Goal: Information Seeking & Learning: Check status

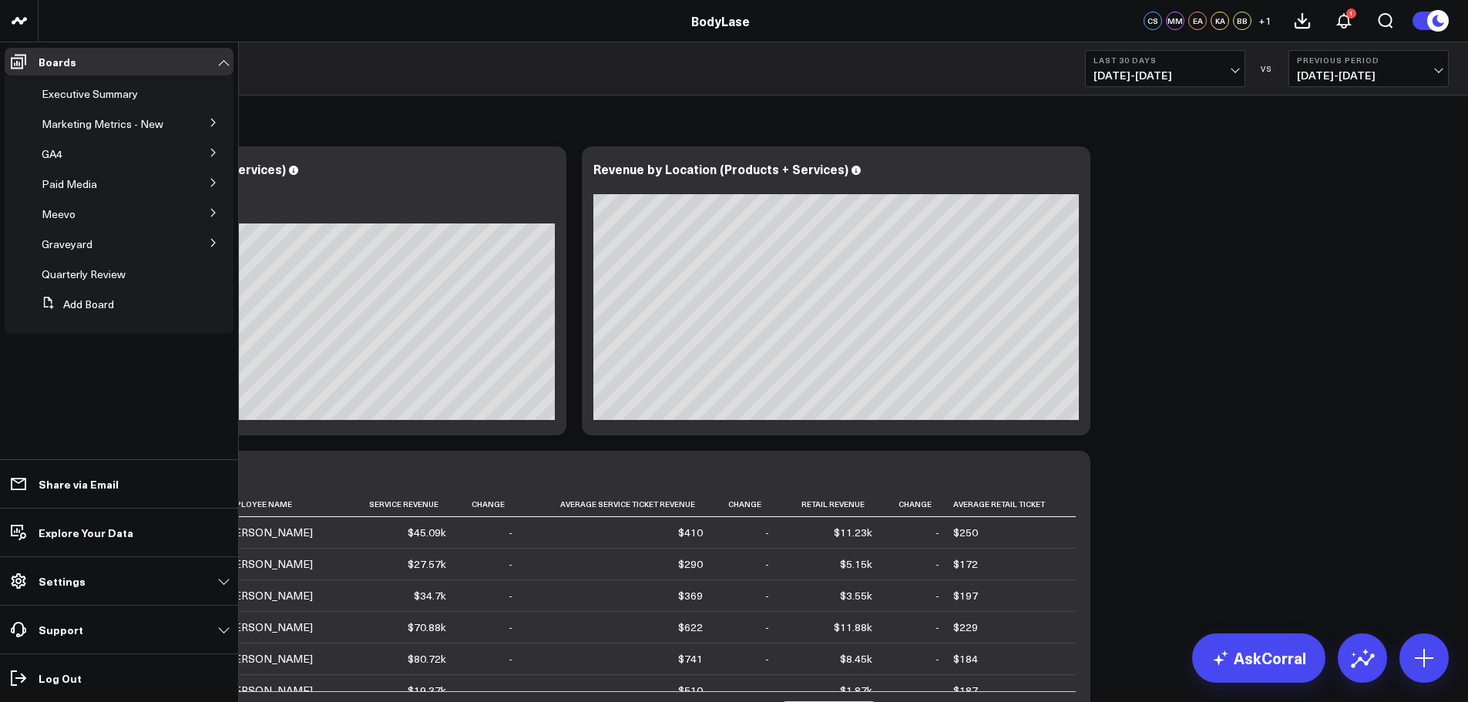
click at [207, 207] on button at bounding box center [213, 211] width 40 height 23
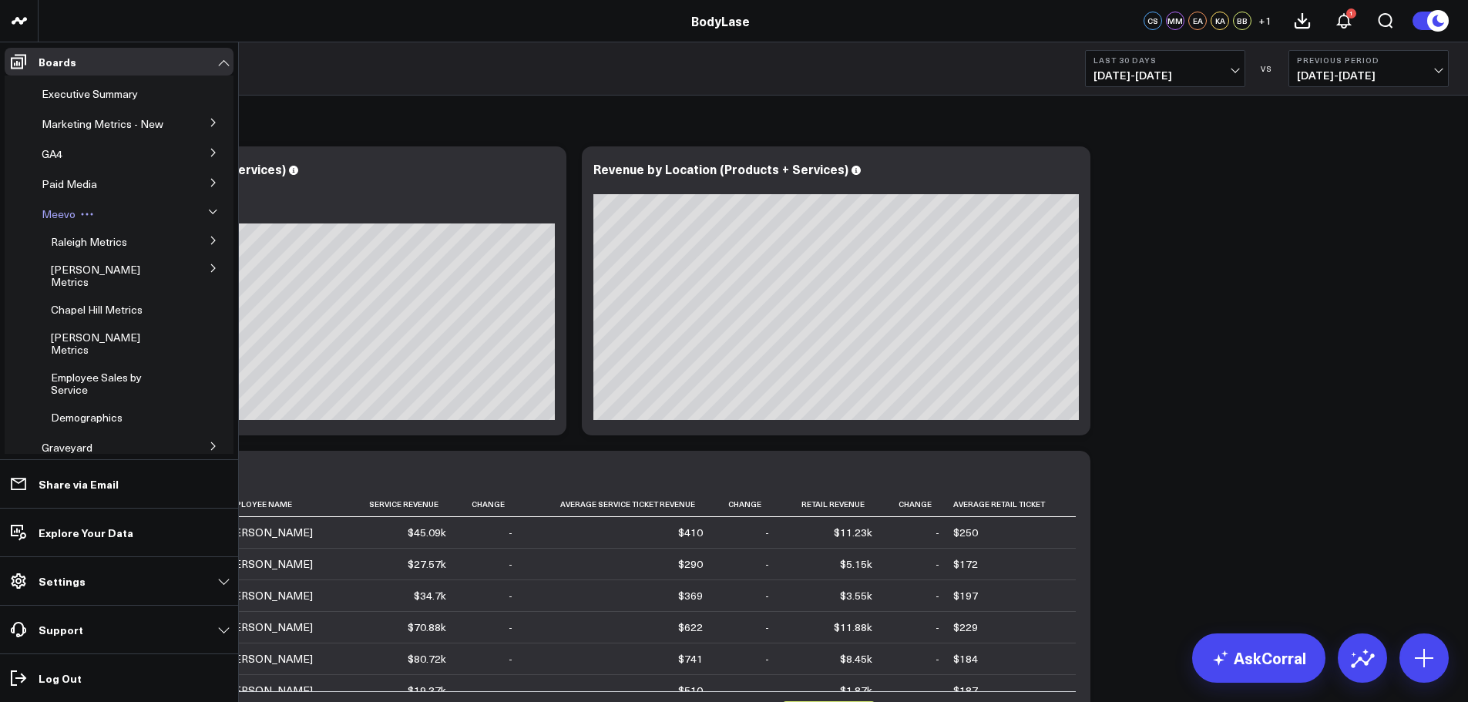
click at [59, 221] on span "Meevo" at bounding box center [59, 214] width 34 height 15
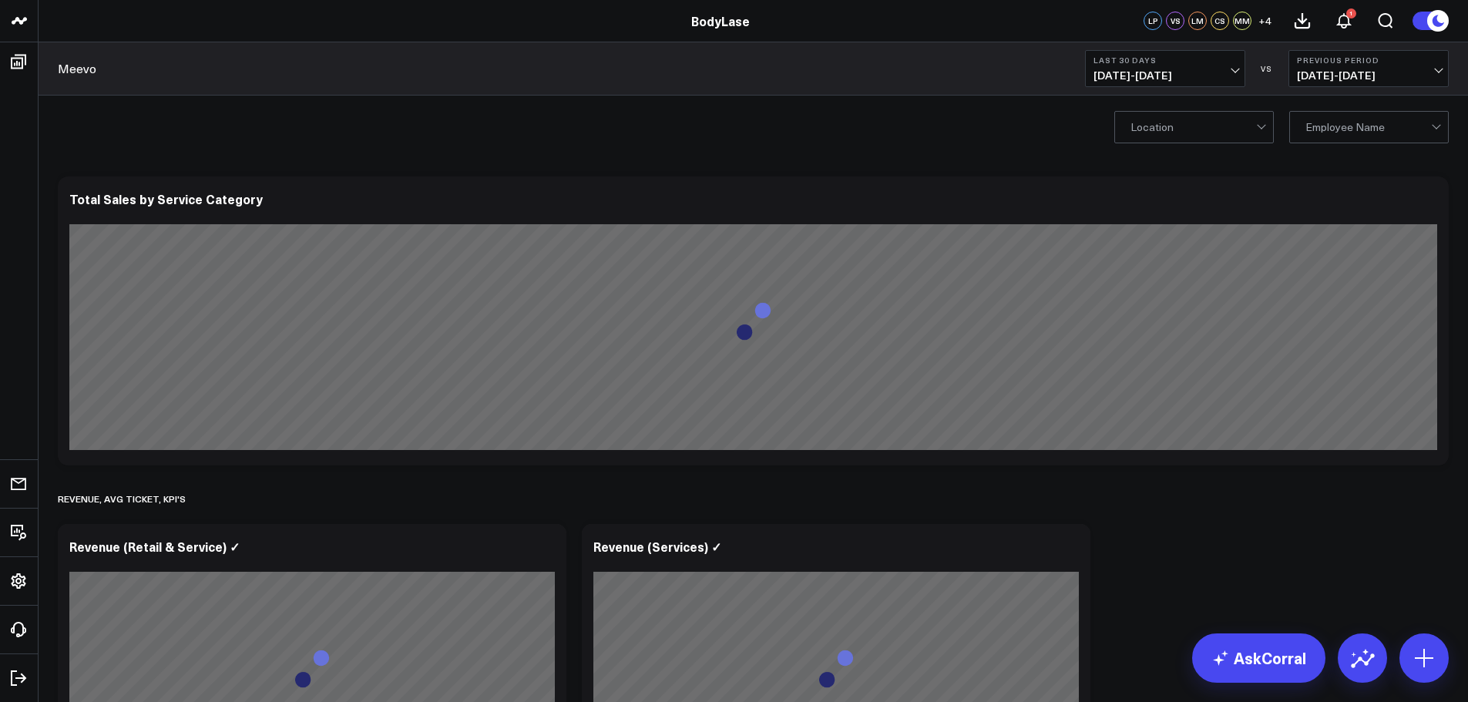
click at [1151, 76] on span "07/14/25 - 08/12/25" at bounding box center [1165, 75] width 143 height 12
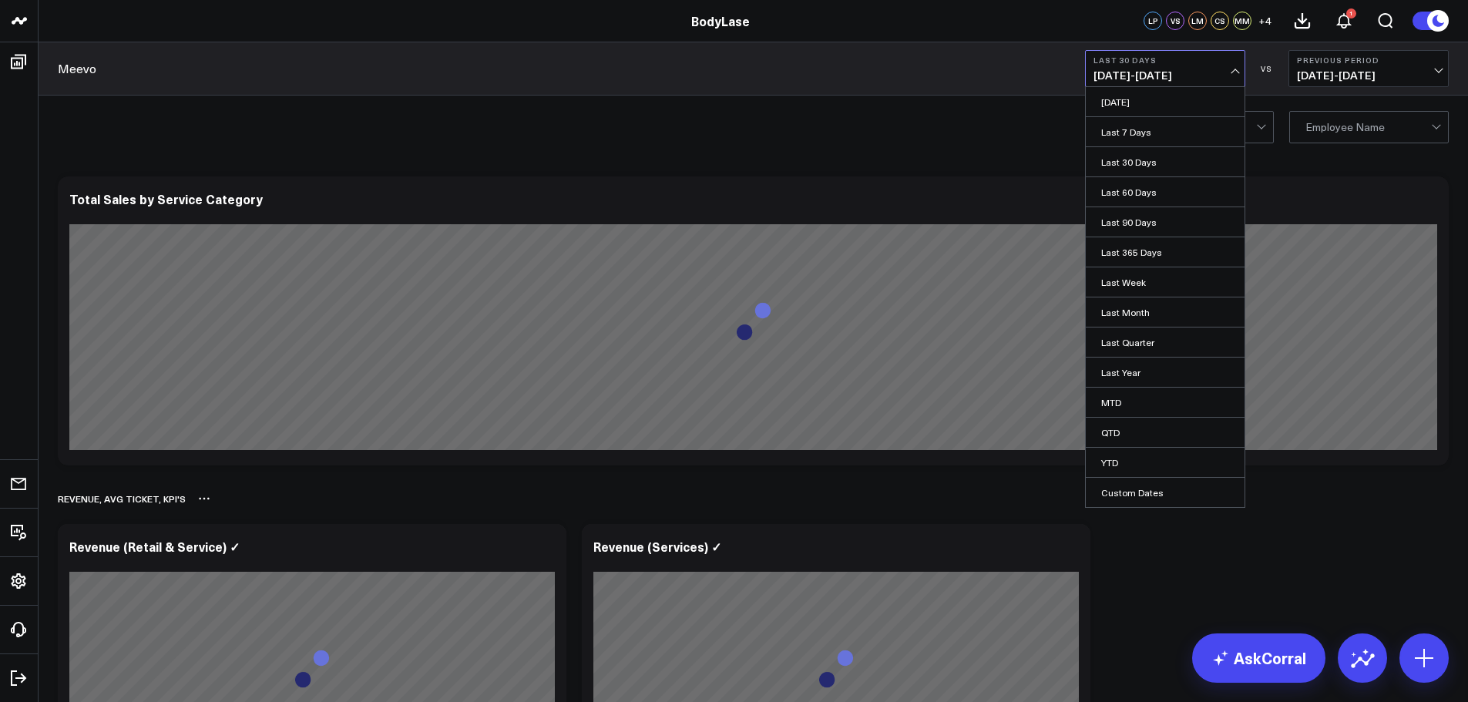
click at [1127, 492] on link "Custom Dates" at bounding box center [1165, 492] width 159 height 29
select select "7"
select select "2025"
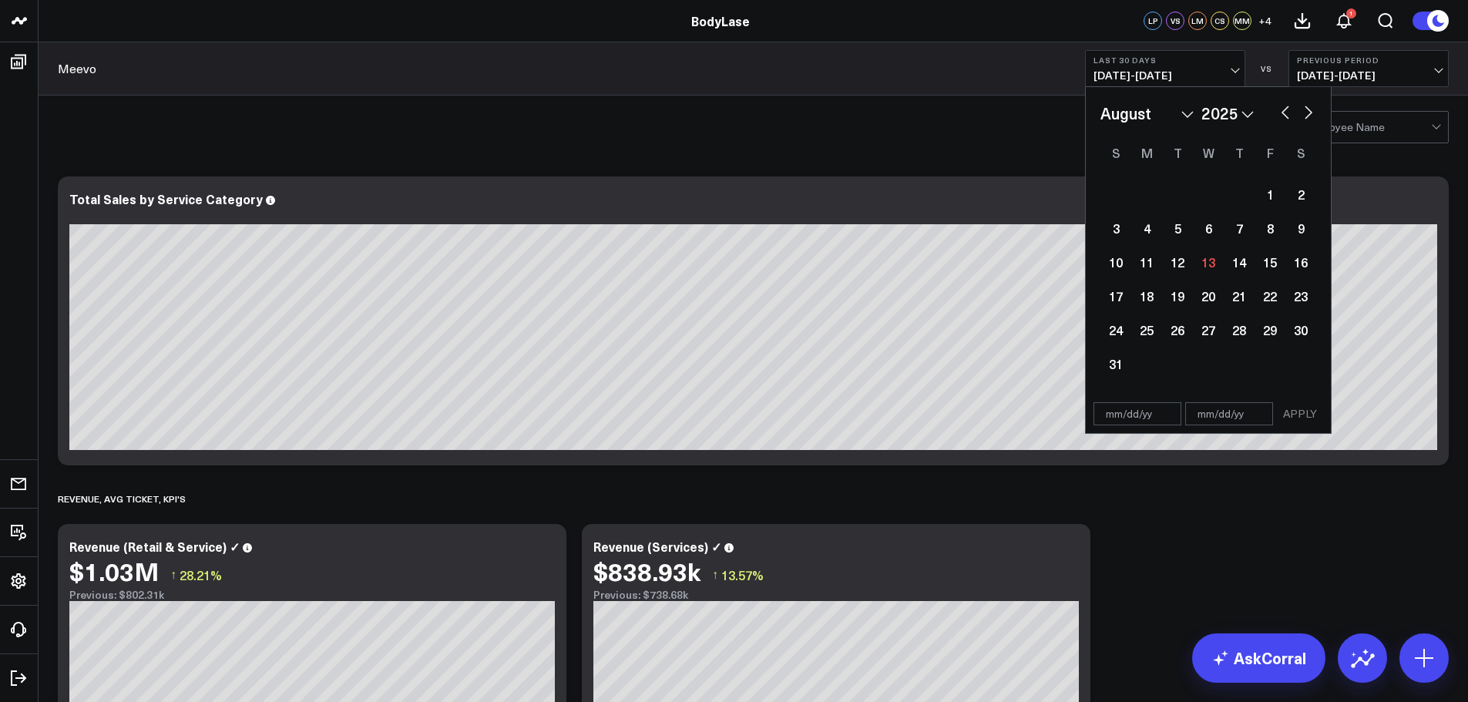
click at [1128, 417] on input "text" at bounding box center [1138, 413] width 88 height 23
select select "7"
select select "2025"
type input "12/16/25"
select select "11"
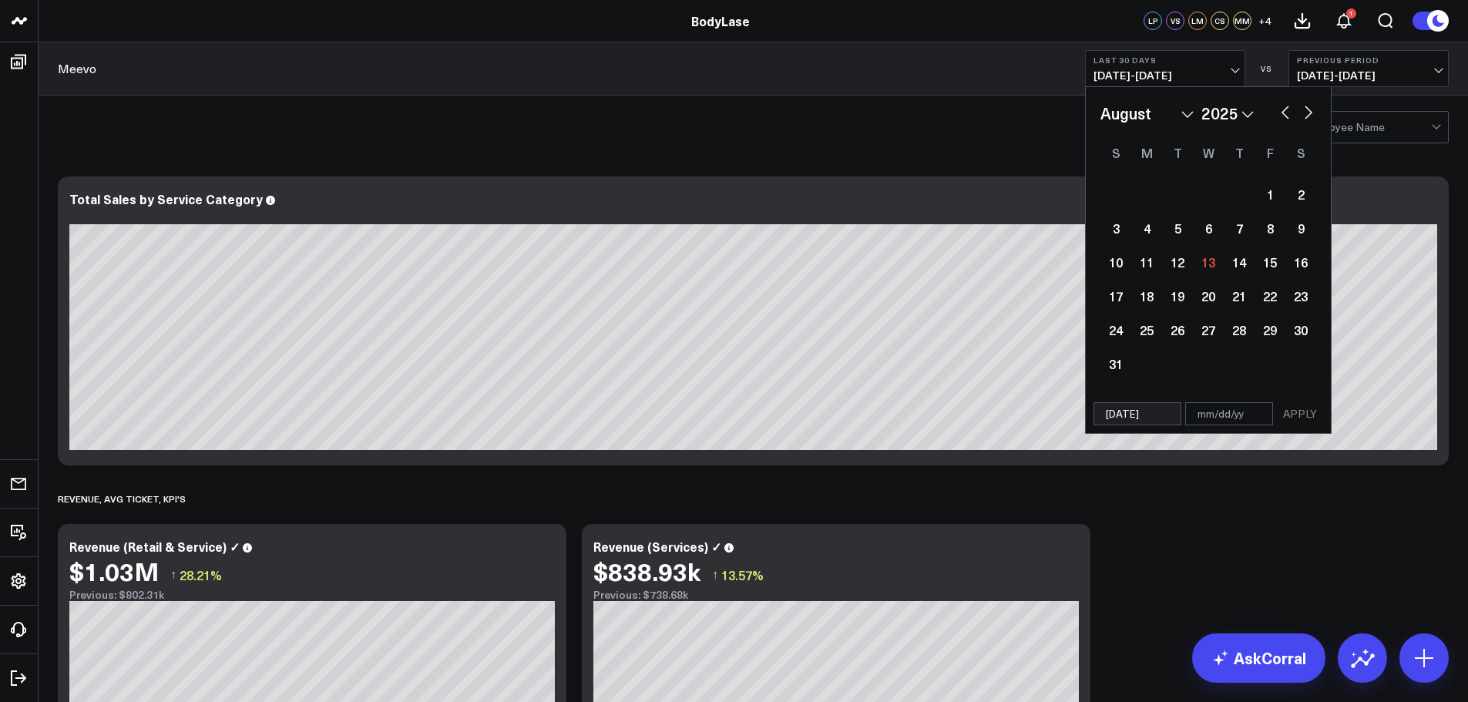
select select "2025"
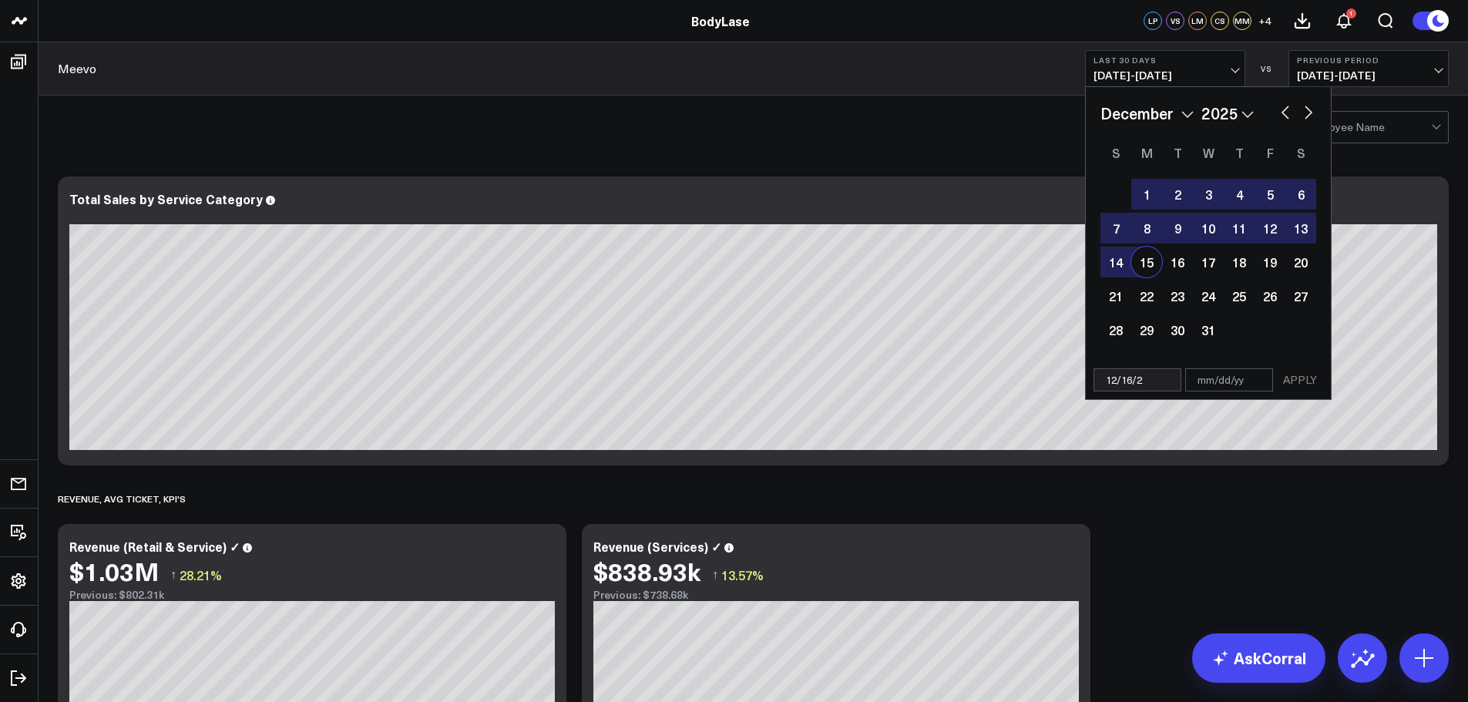
type input "[DATE]"
select select "11"
select select "2024"
type input "[DATE]"
type input "0"
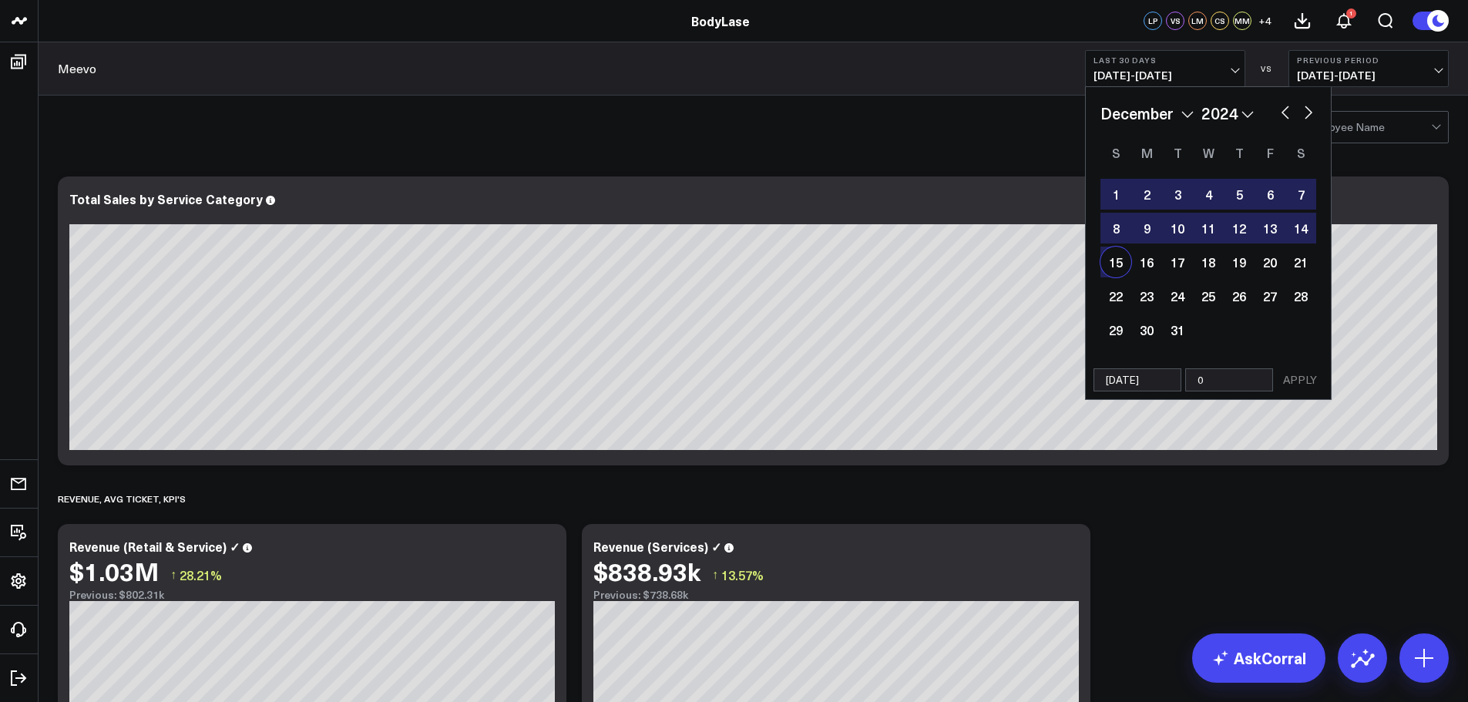
select select "11"
select select "2024"
type input "08"
select select "11"
select select "2024"
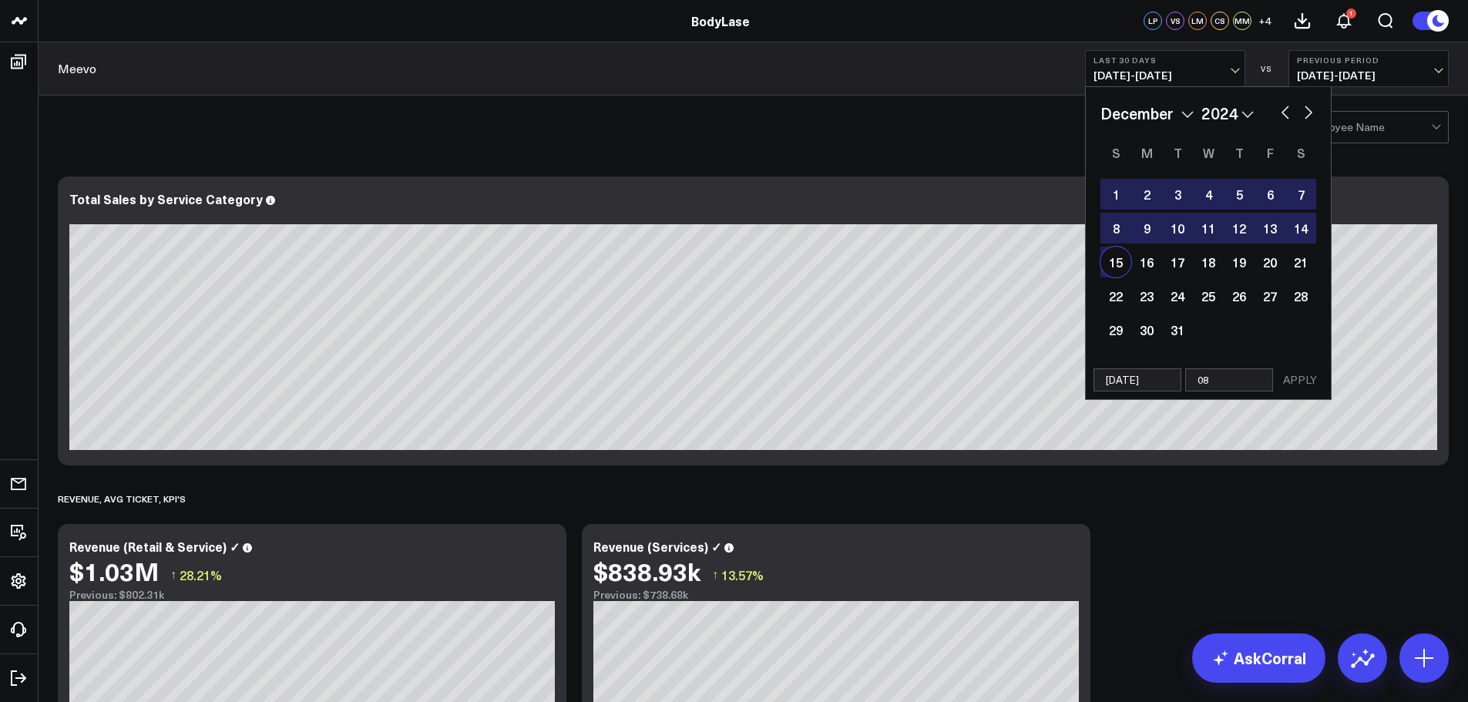
type input "08/"
select select "11"
select select "2024"
type input "08/15"
select select "11"
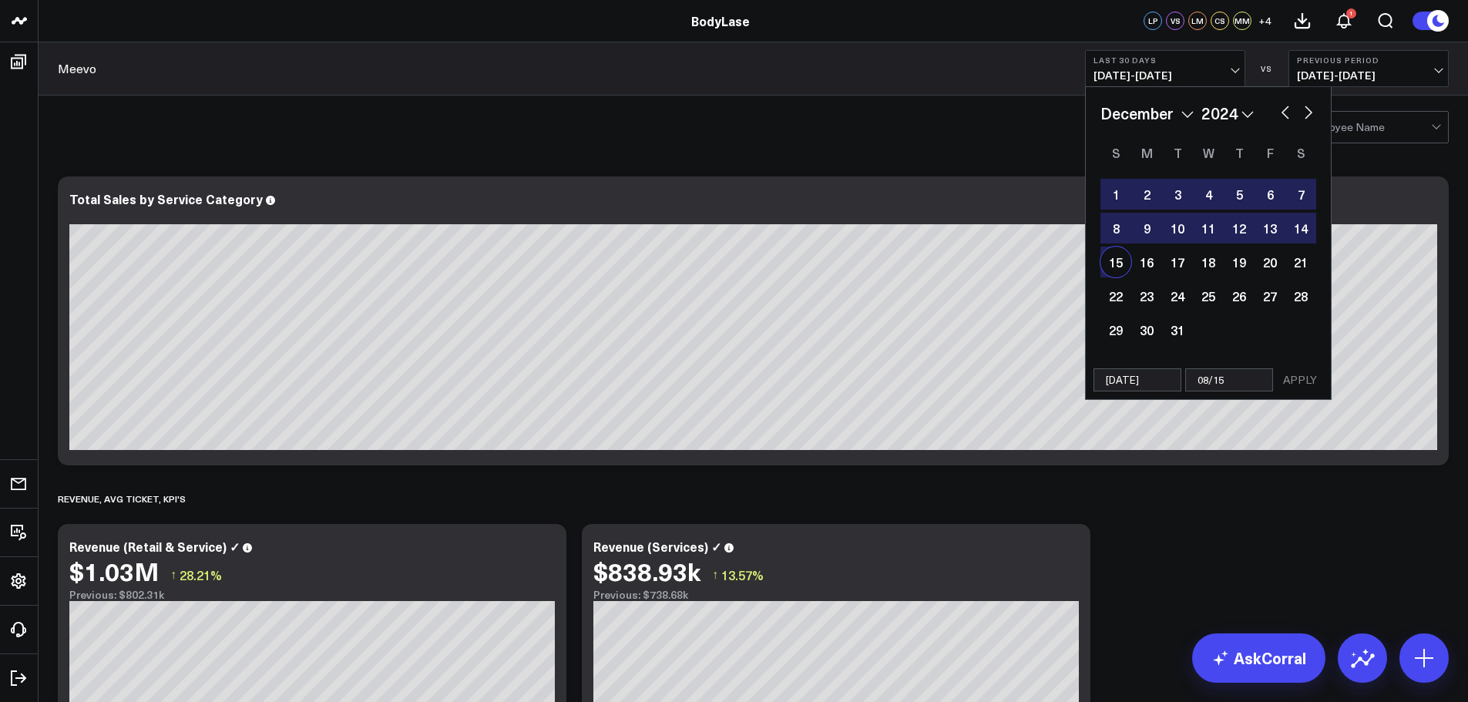
select select "2024"
type input "08/15/"
select select "11"
select select "2024"
type input "08/15/25"
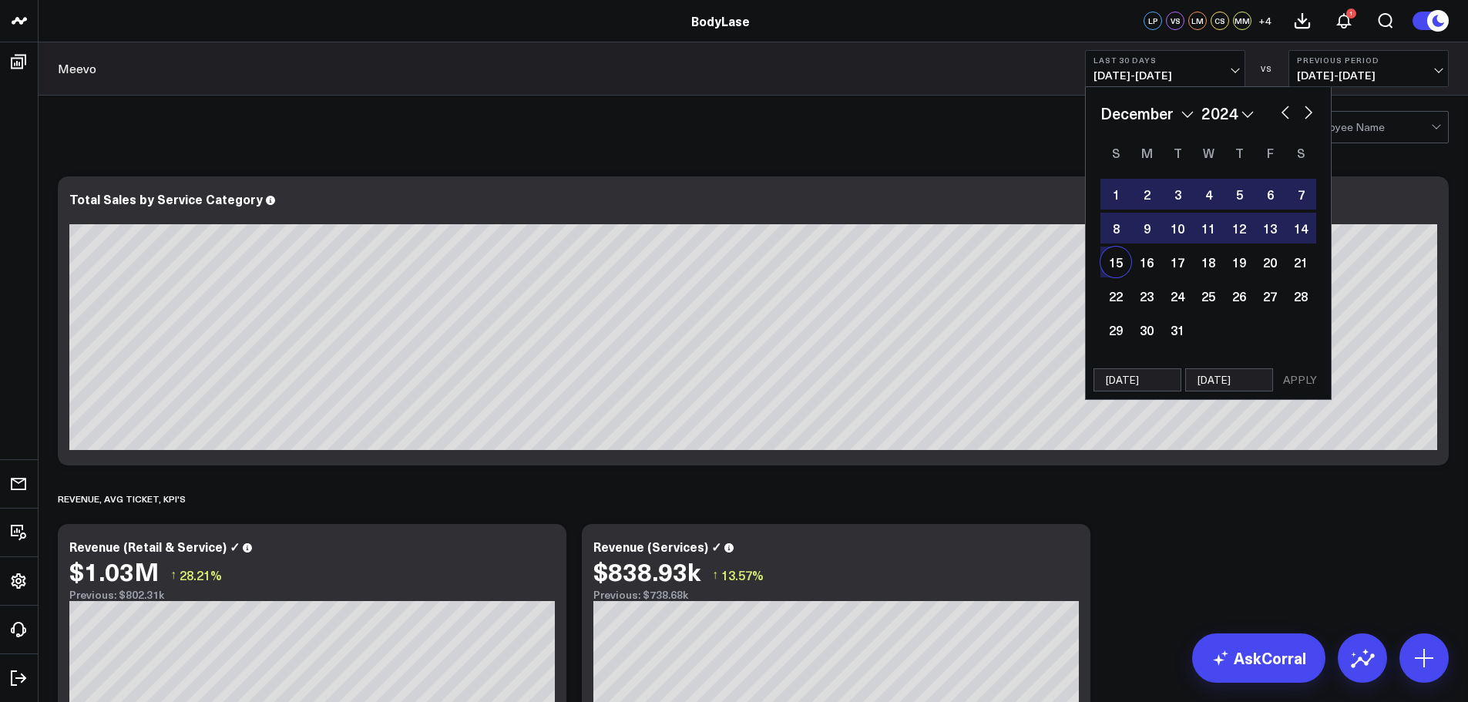
select select "11"
select select "2024"
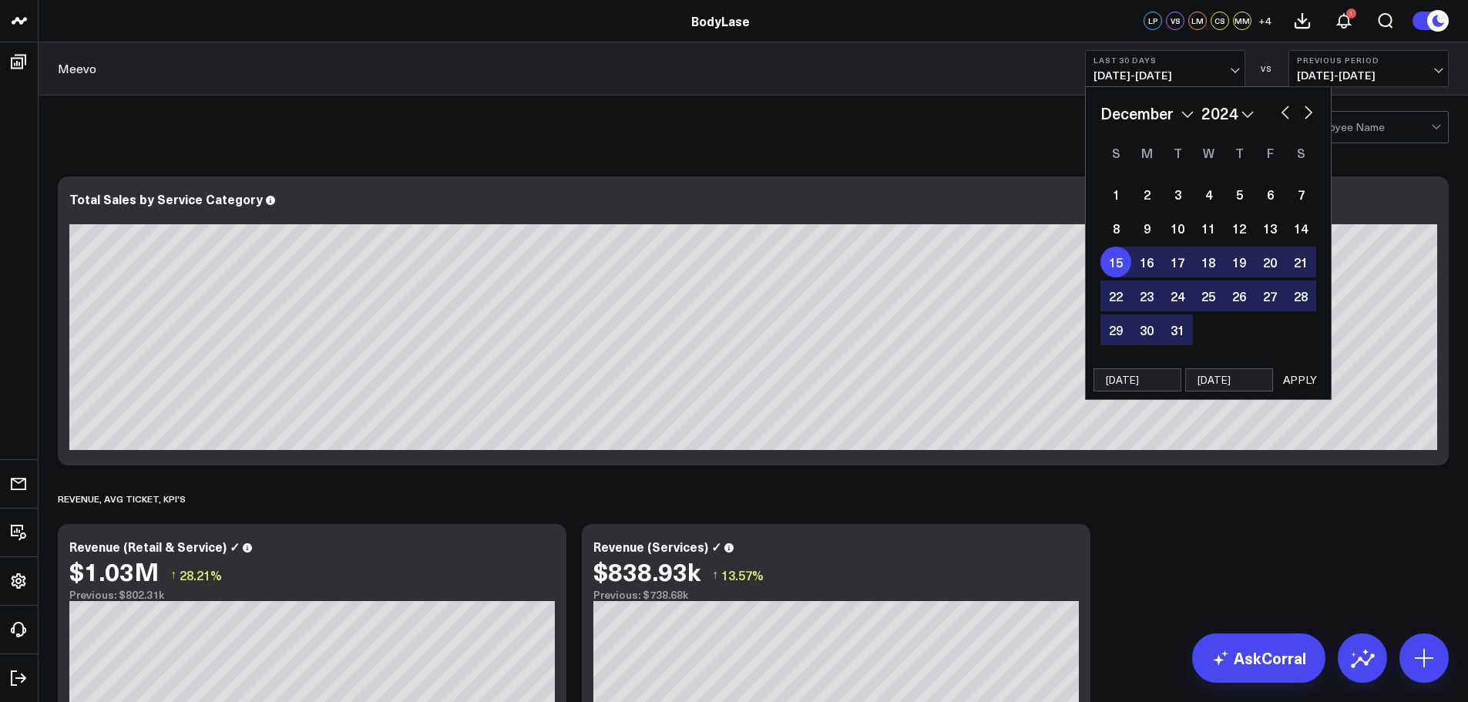
type input "08/15/25"
click at [1304, 375] on button "APPLY" at bounding box center [1300, 379] width 46 height 23
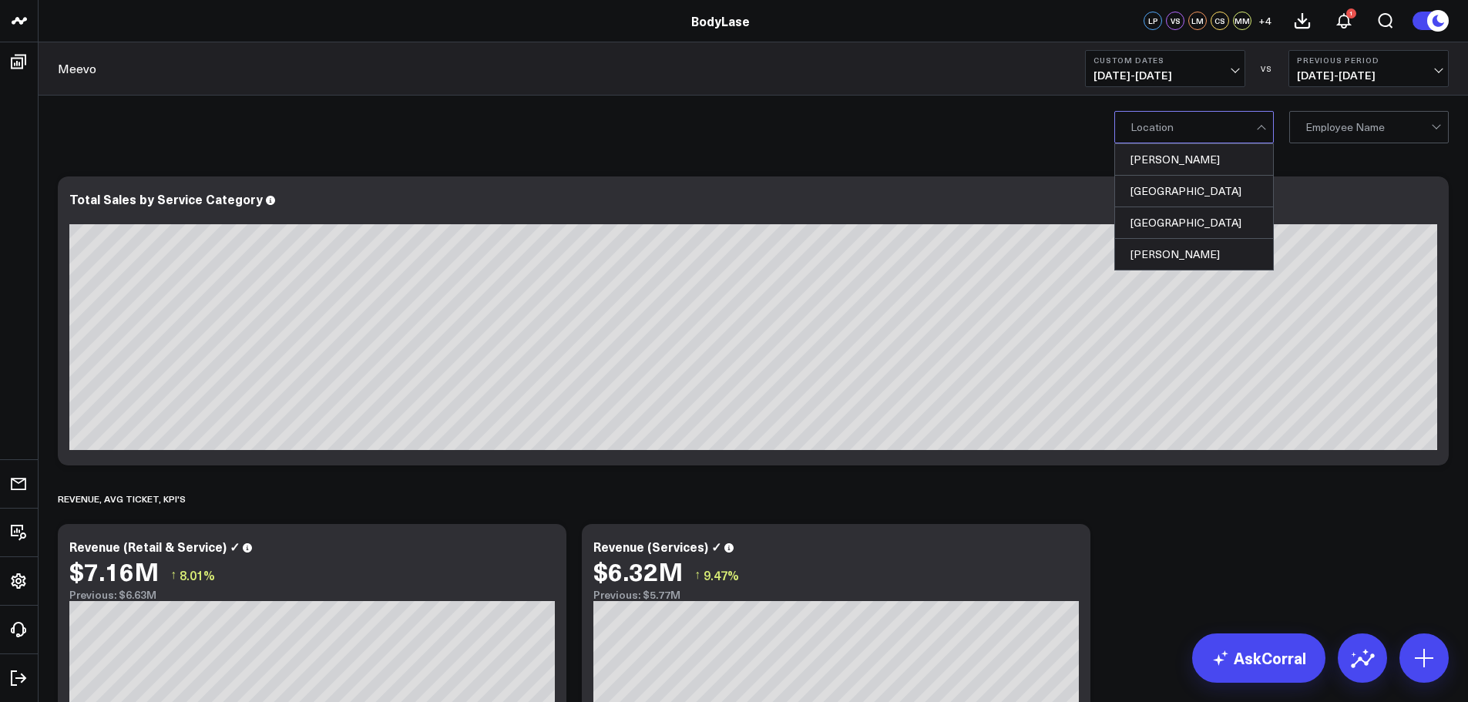
click at [1411, 117] on div at bounding box center [1369, 127] width 126 height 31
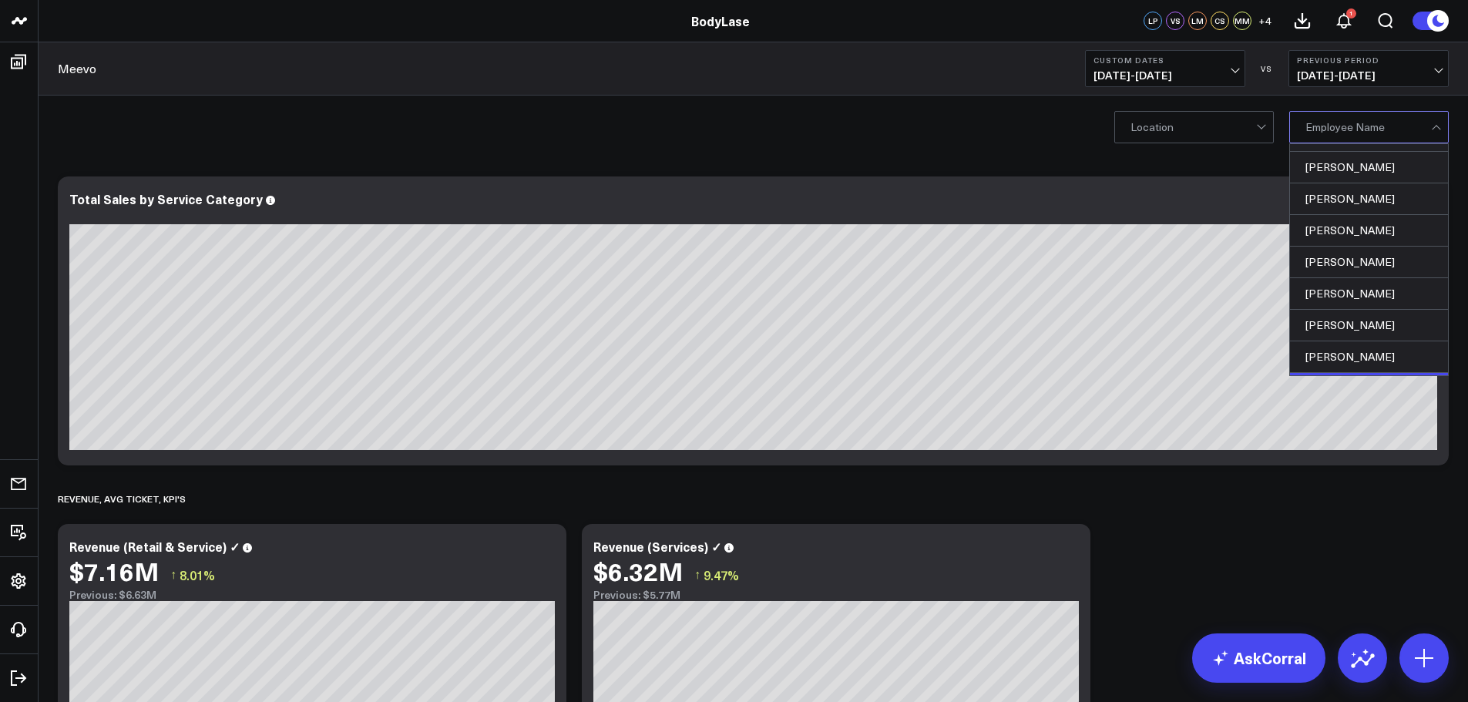
scroll to position [368, 0]
click at [1368, 324] on div "[PERSON_NAME]" at bounding box center [1369, 329] width 158 height 32
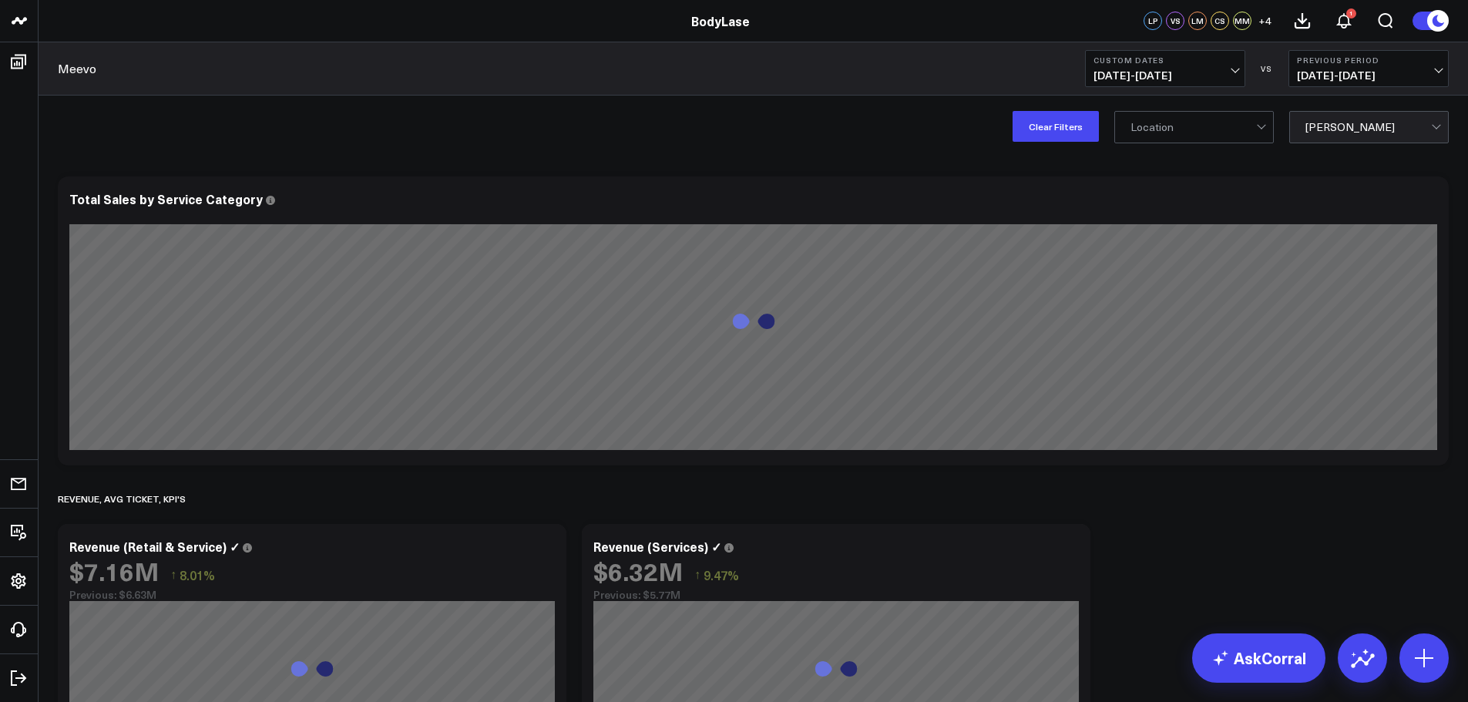
click at [1169, 71] on span "12/16/24 - 08/15/25" at bounding box center [1165, 75] width 143 height 12
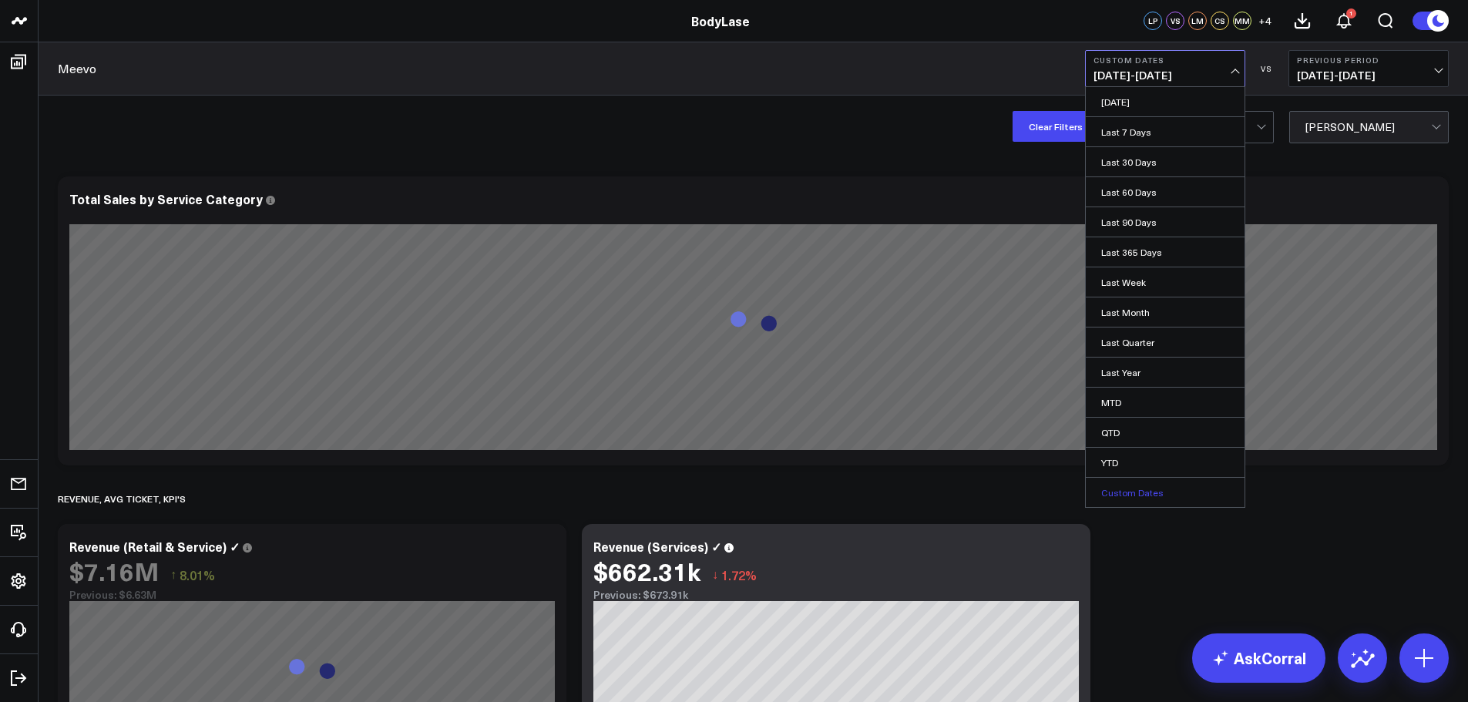
click at [1135, 498] on link "Custom Dates" at bounding box center [1165, 492] width 159 height 29
select select "7"
select select "2025"
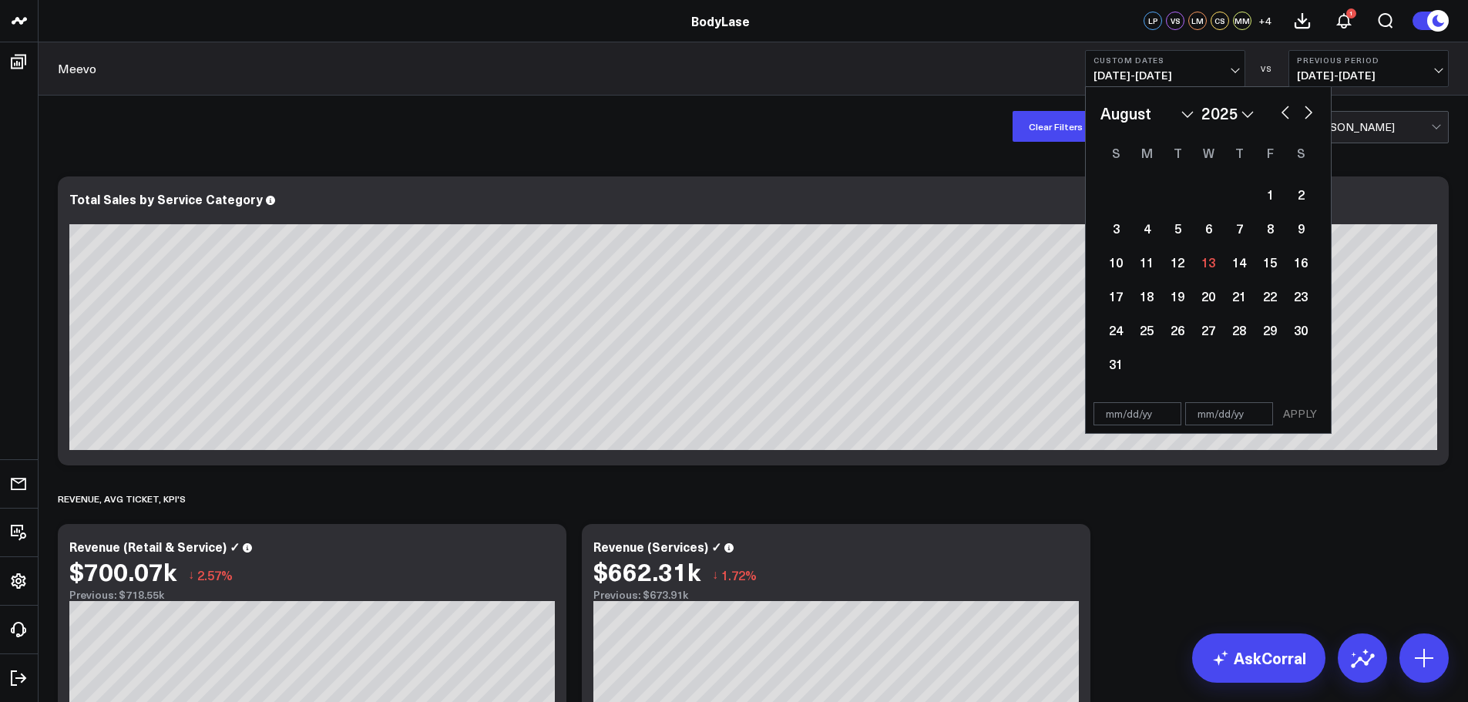
click at [1116, 409] on input "text" at bounding box center [1138, 413] width 88 height 23
select select "7"
select select "2025"
type input "12/16/20"
select select "11"
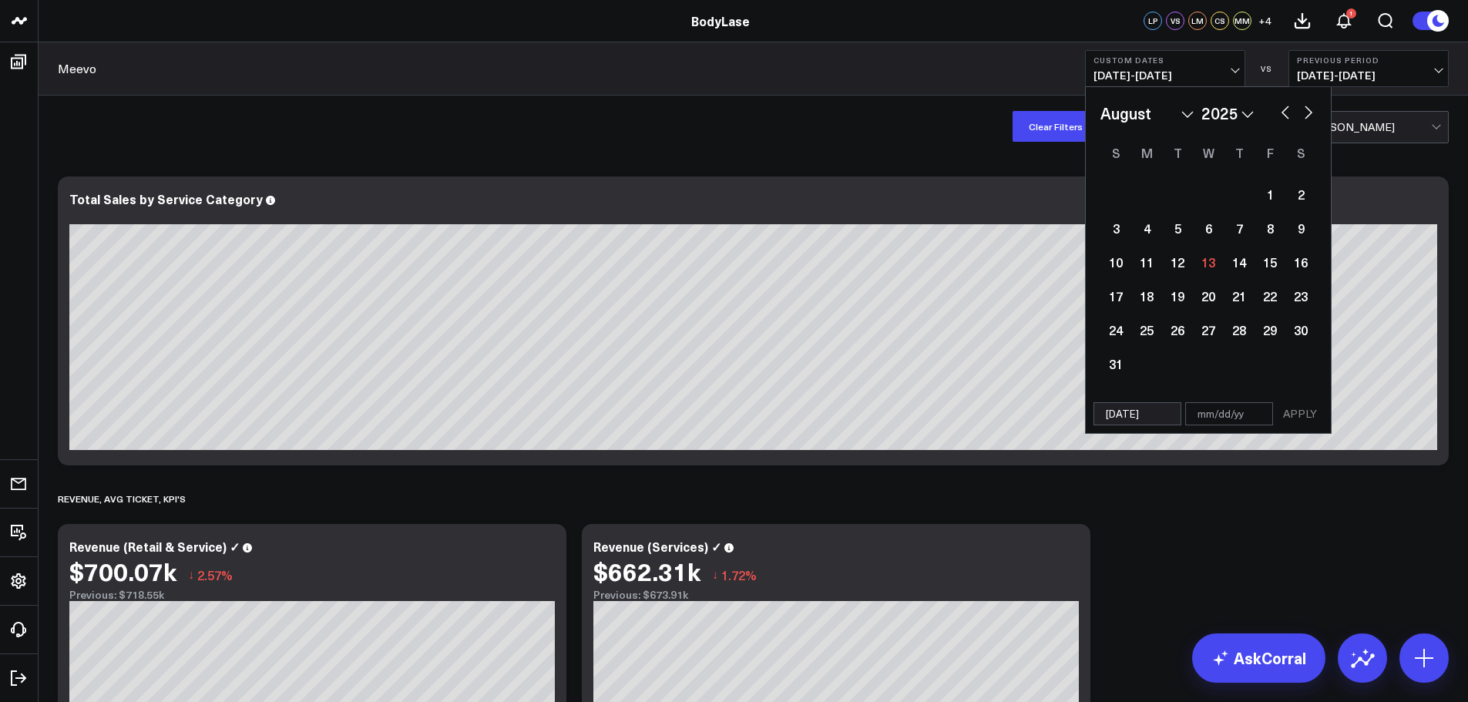
select select "2020"
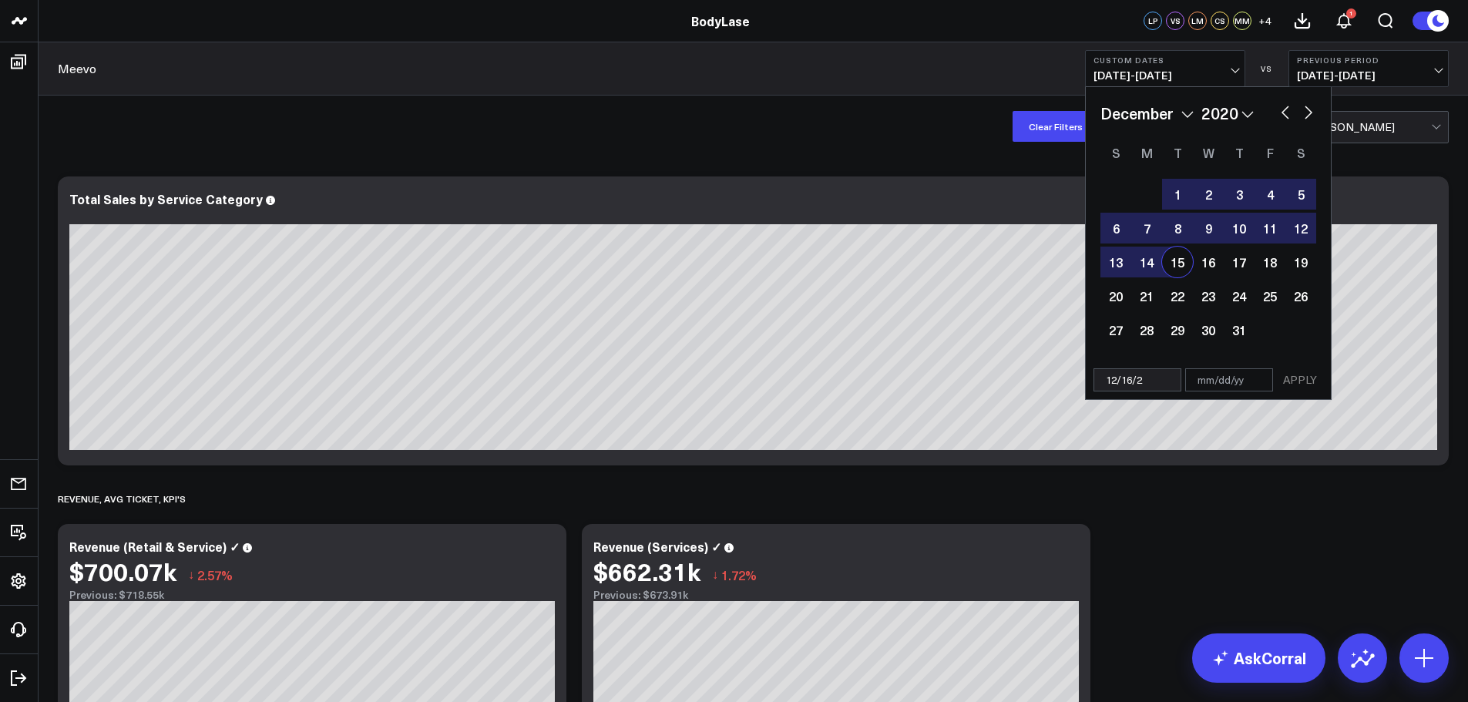
type input "[DATE]"
select select "11"
select select "2024"
type input "[DATE]"
type input "0"
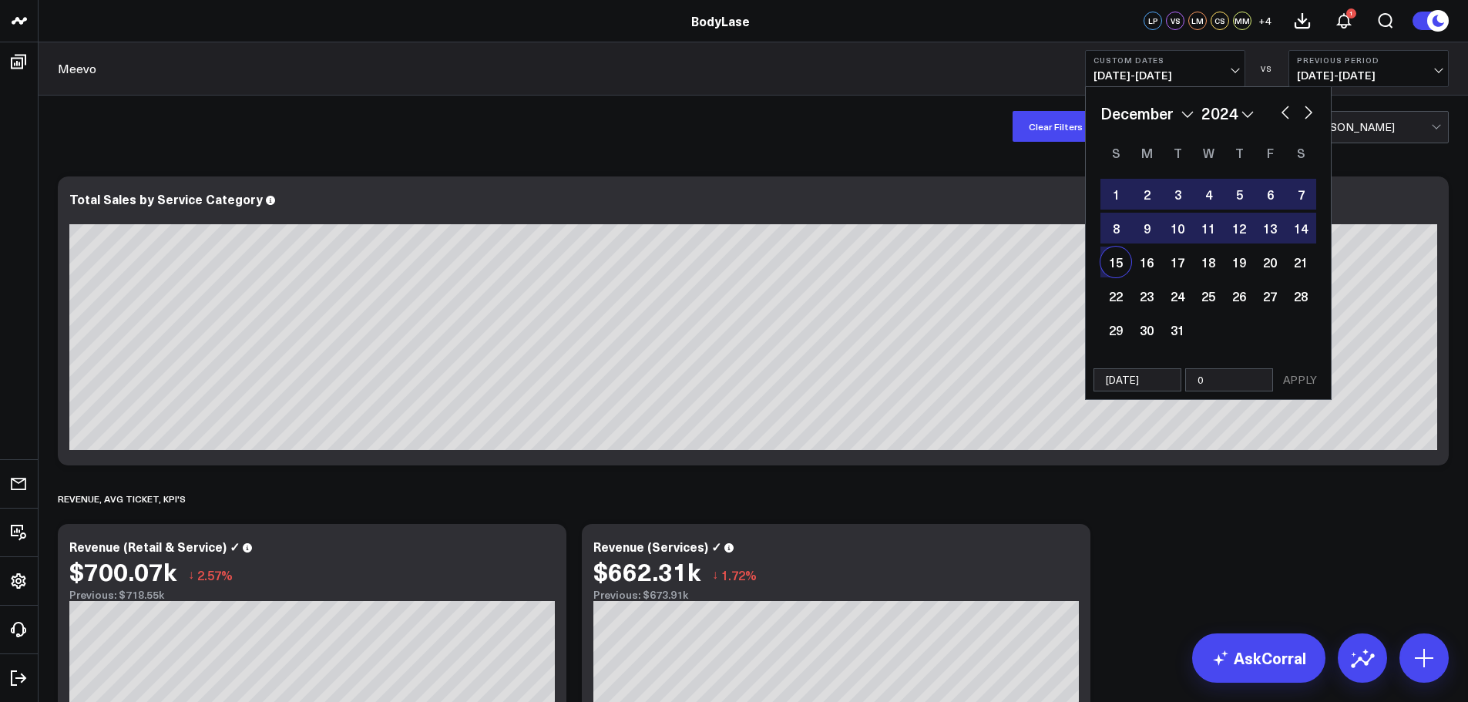
select select "11"
select select "2024"
type input "08"
select select "11"
select select "2024"
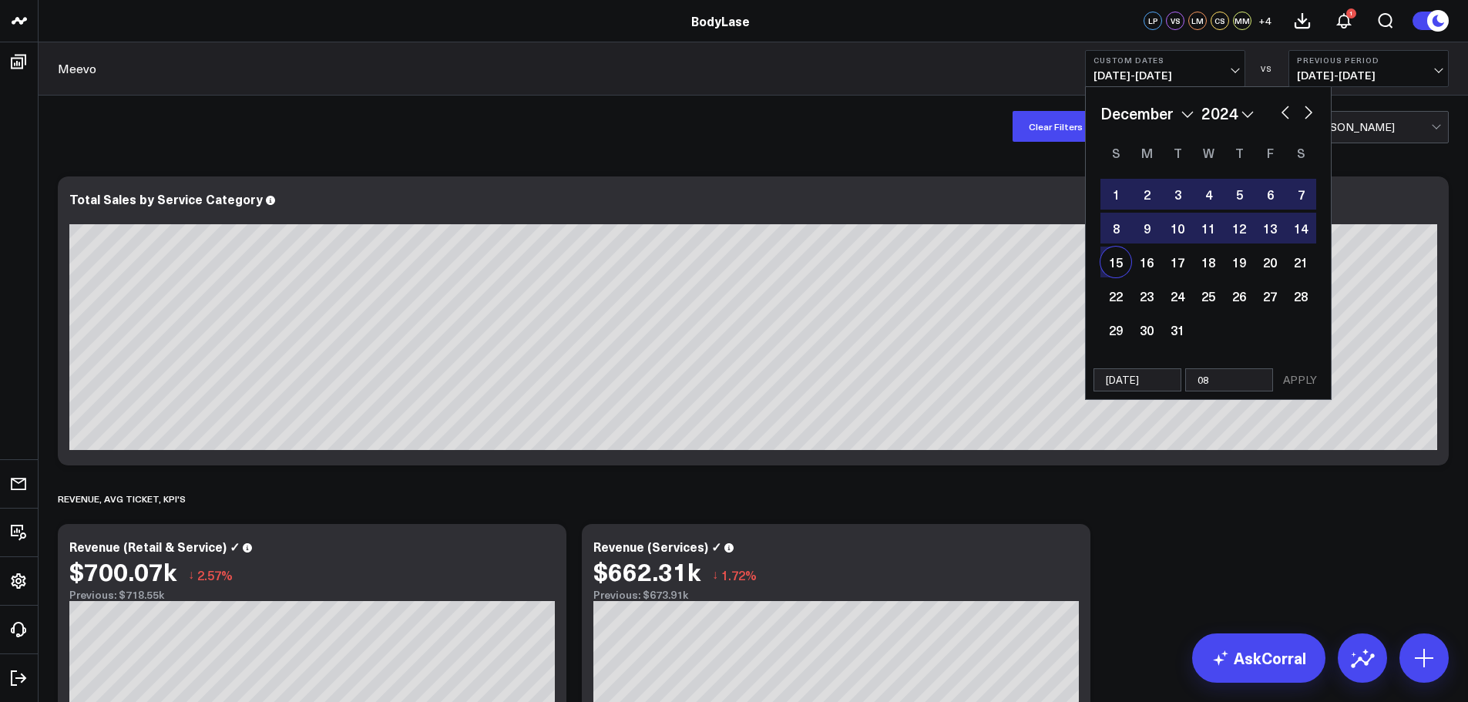
type input "08/"
select select "11"
select select "2024"
type input "08//"
select select "11"
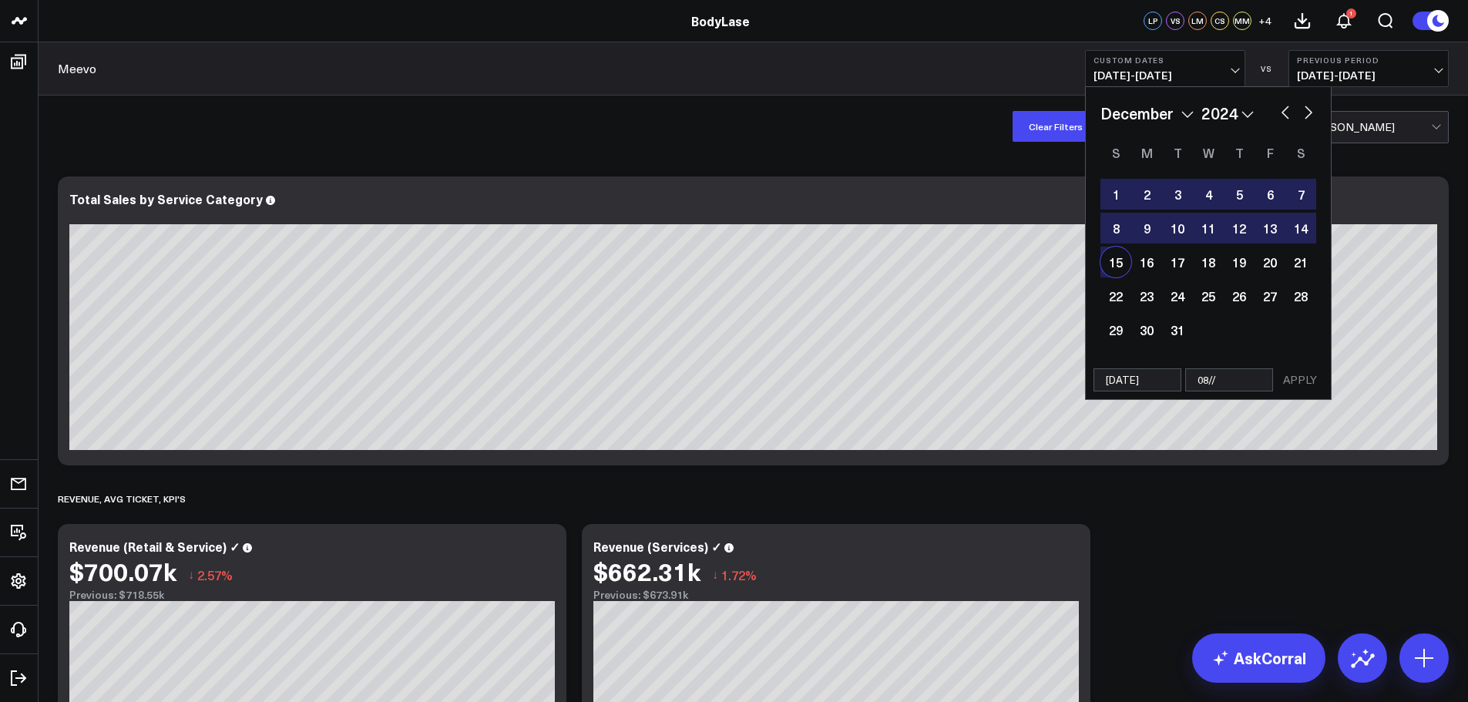
select select "2024"
type input "08/"
select select "11"
select select "2024"
type input "08//"
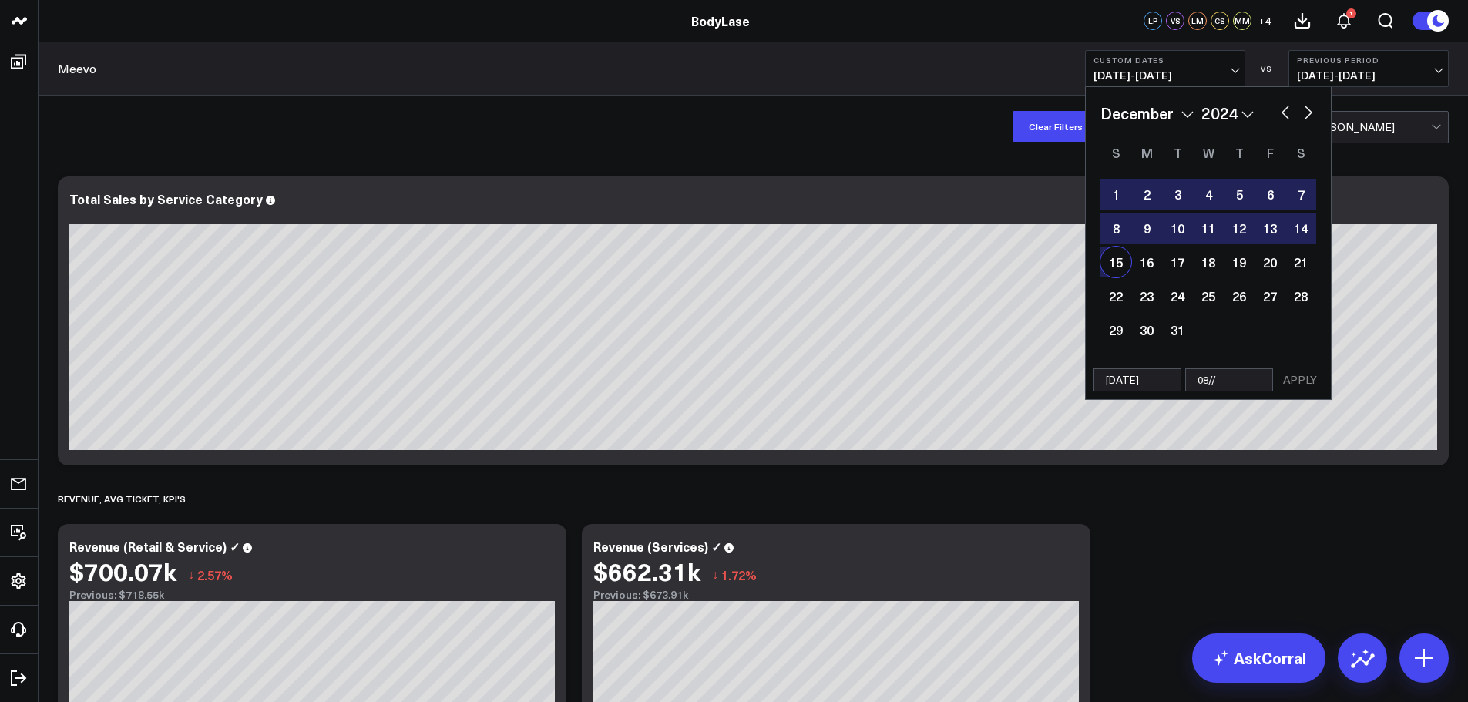
select select "11"
select select "2024"
type input "08/"
select select "11"
select select "2024"
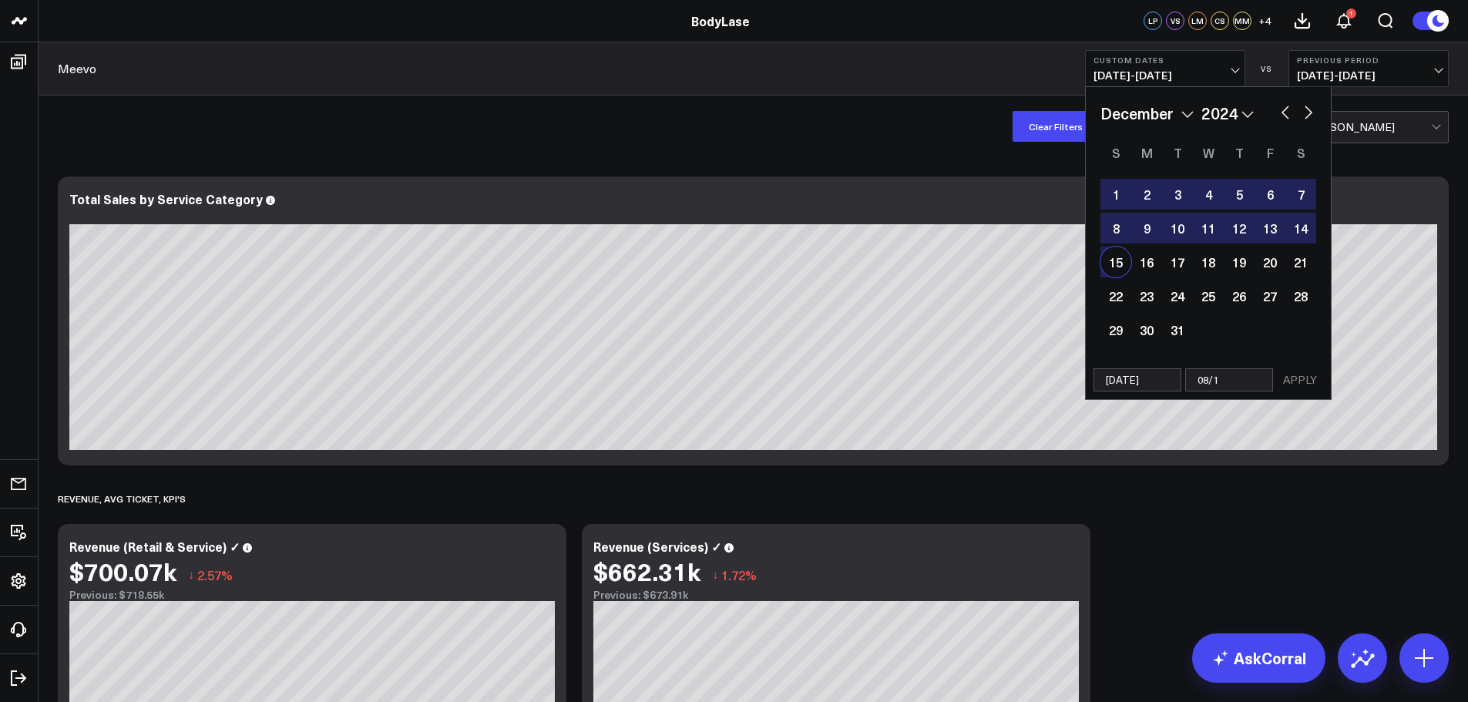
type input "08/10"
select select "11"
select select "2024"
type input "08/10/"
select select "11"
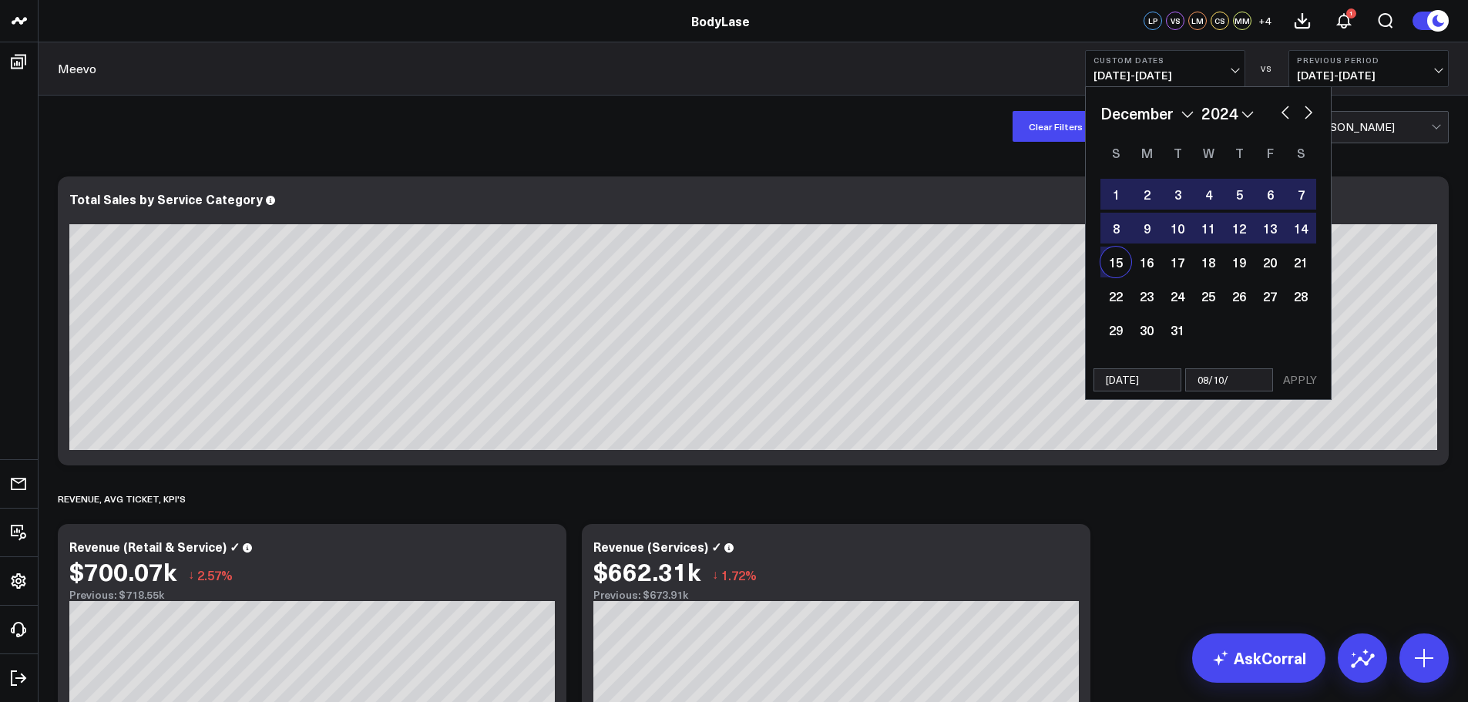
select select "2024"
type input "[DATE]"
select select "11"
select select "2024"
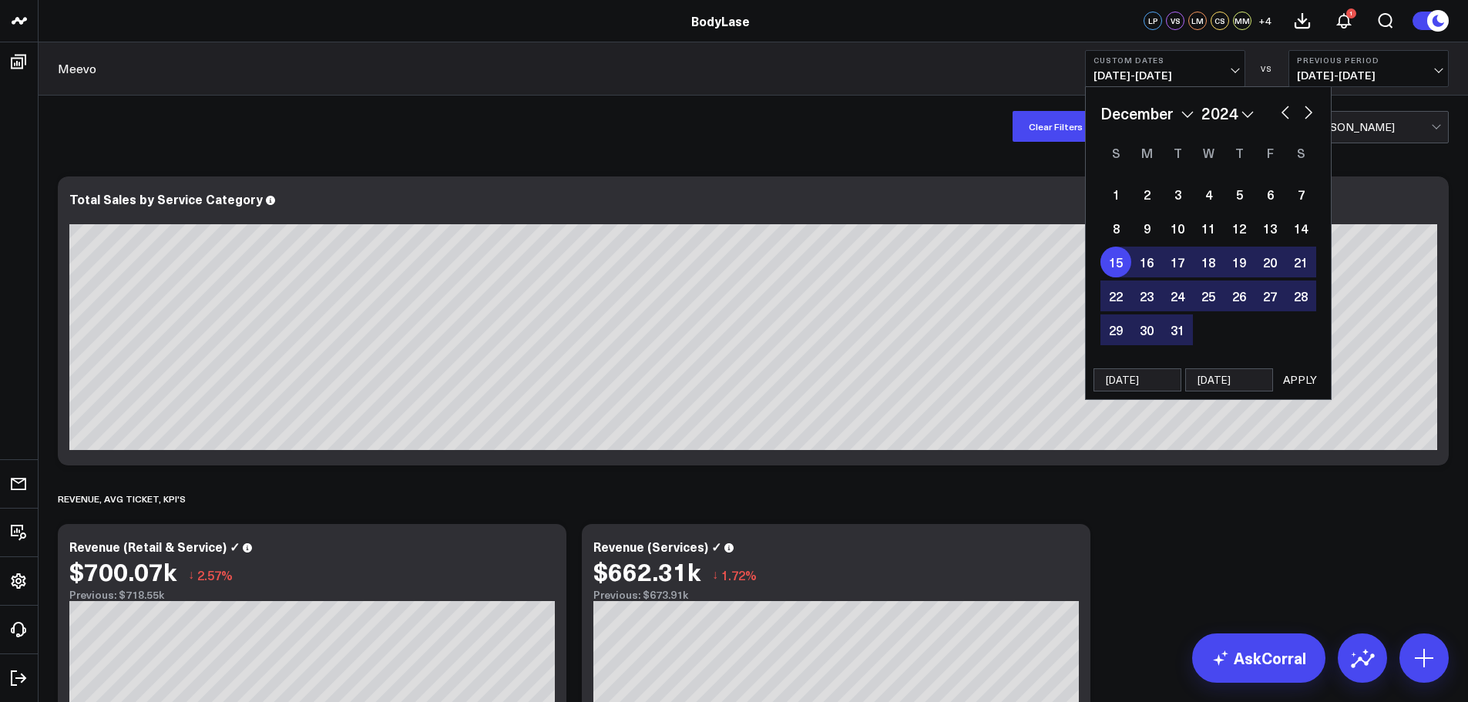
type input "[DATE]"
click at [1304, 374] on button "APPLY" at bounding box center [1300, 379] width 46 height 23
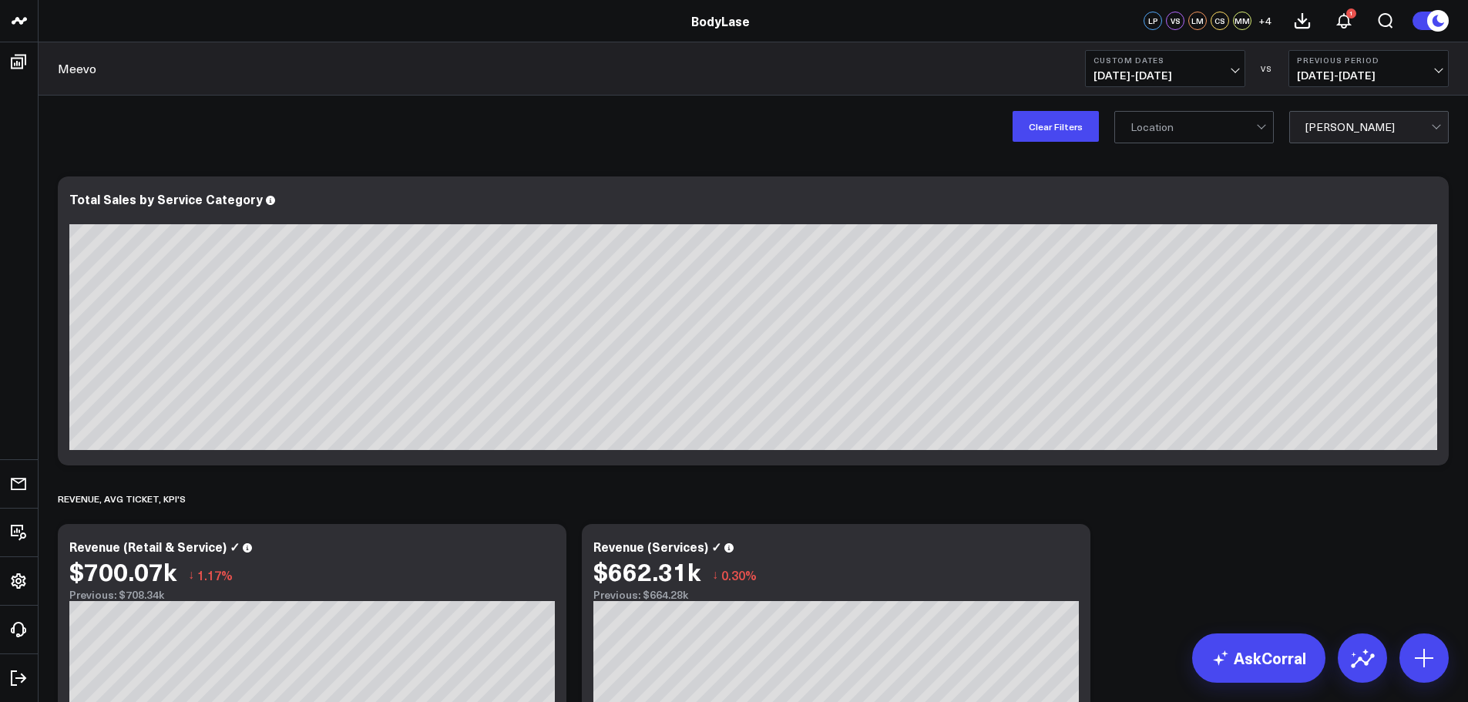
click at [1358, 135] on div at bounding box center [1369, 127] width 126 height 31
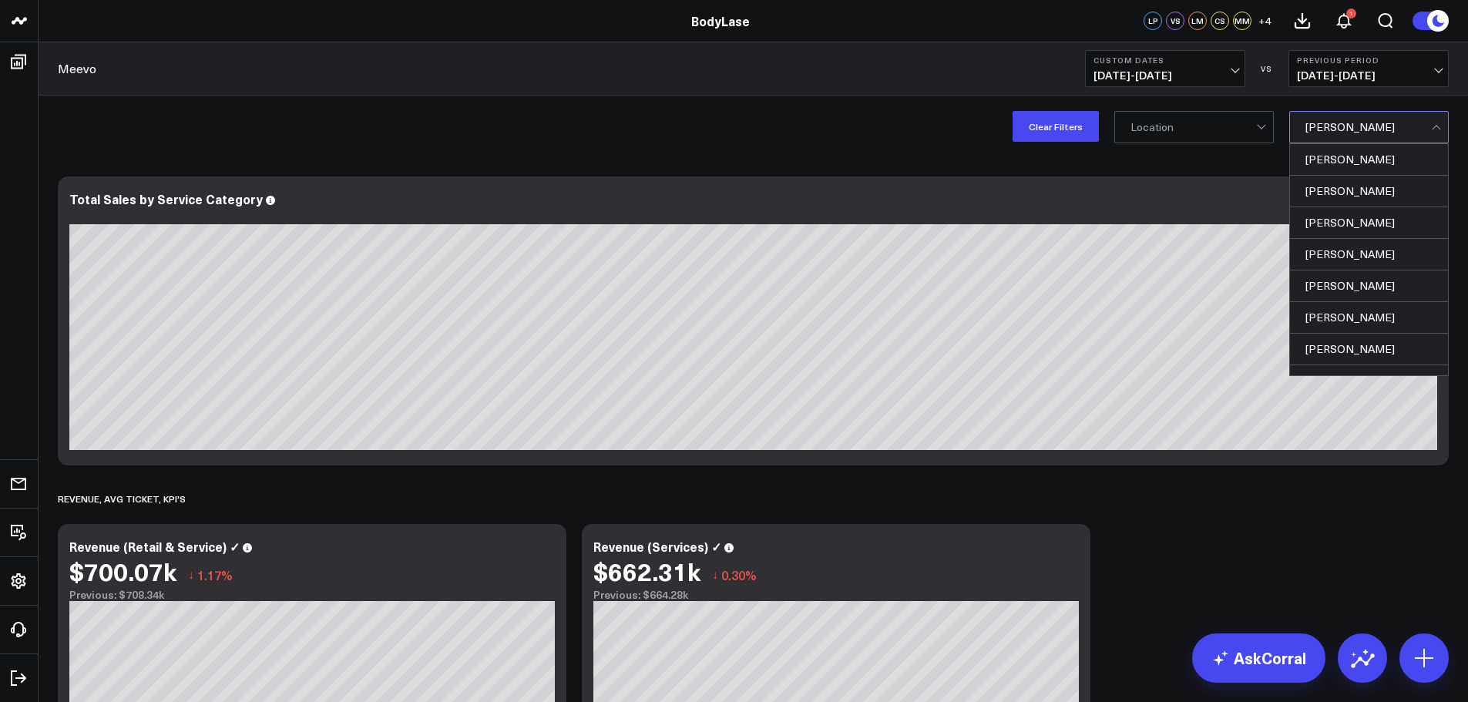
scroll to position [348, 0]
click at [1354, 353] on div "[PERSON_NAME]" at bounding box center [1369, 350] width 158 height 32
click at [1336, 134] on div at bounding box center [1369, 127] width 126 height 31
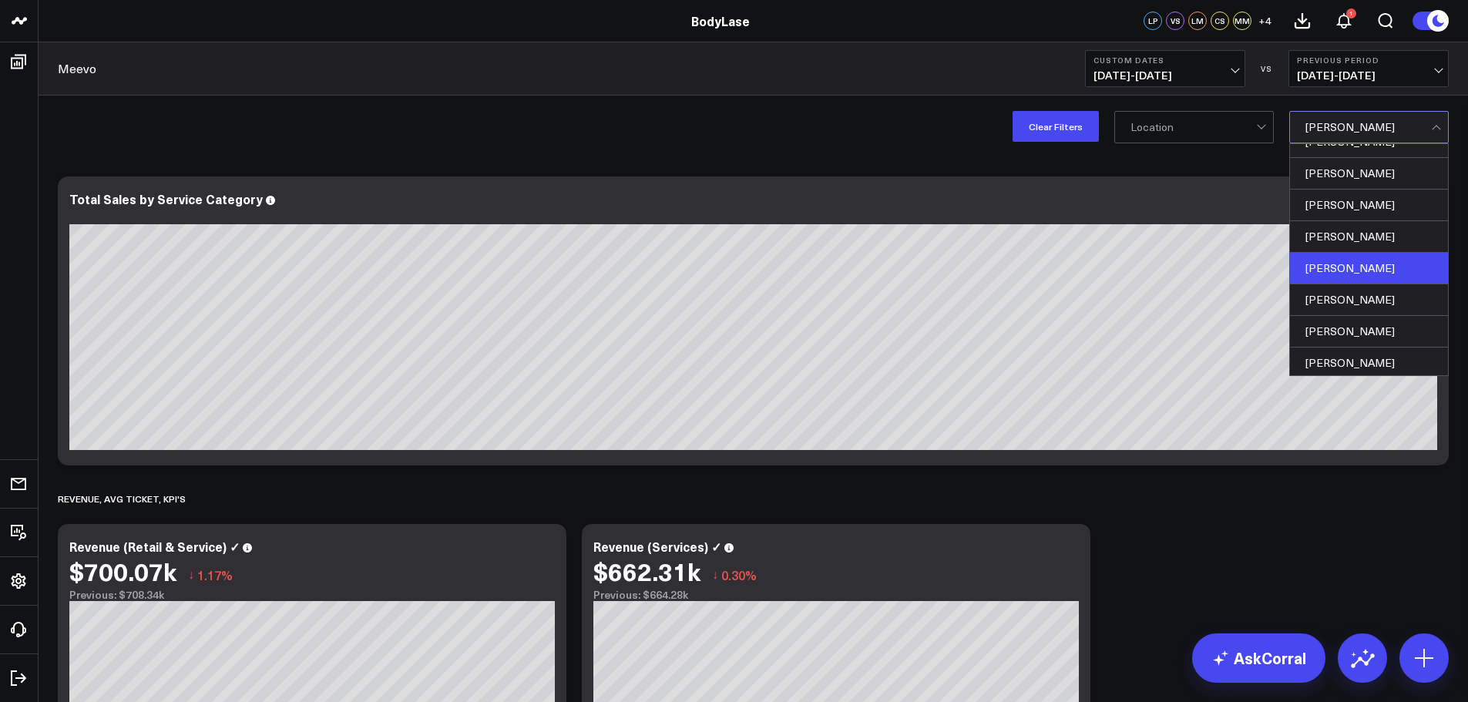
scroll to position [193, 0]
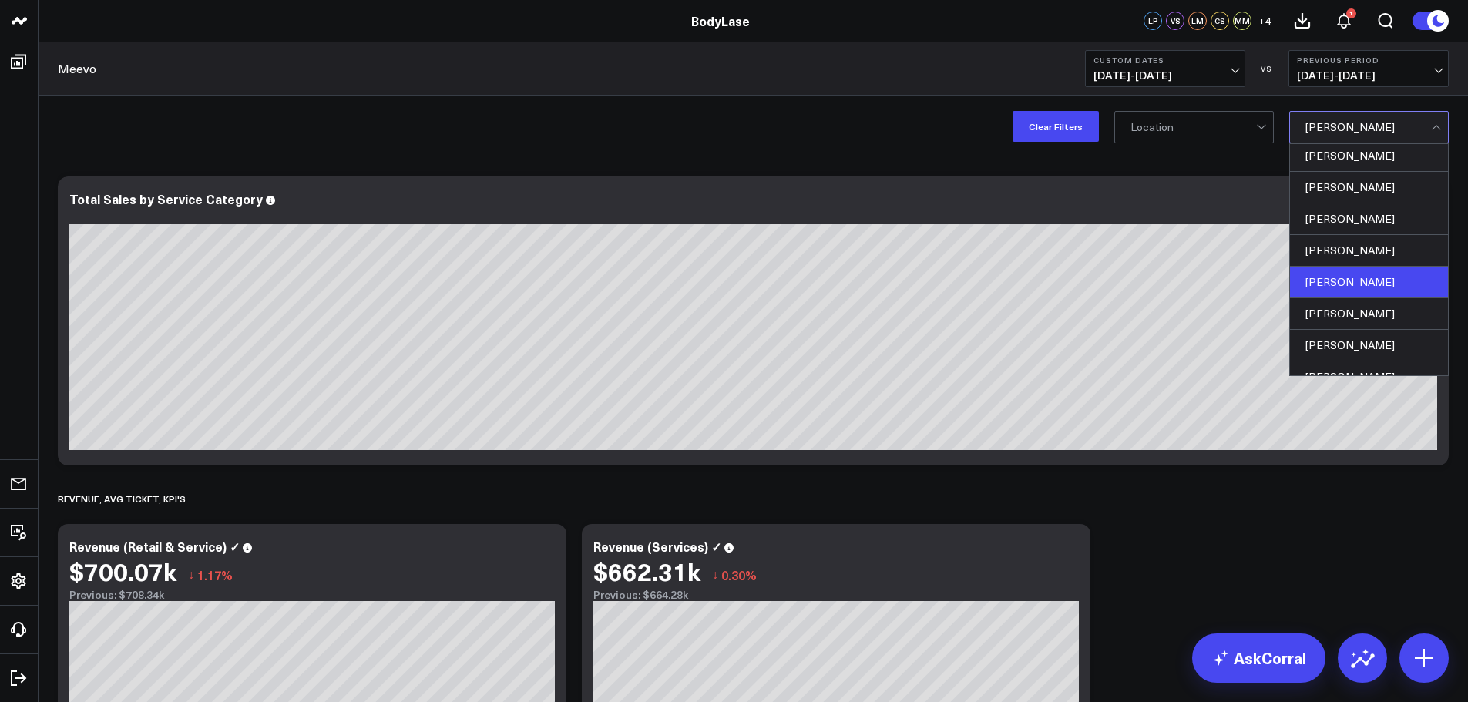
click at [1352, 280] on div "[PERSON_NAME]" at bounding box center [1369, 283] width 158 height 32
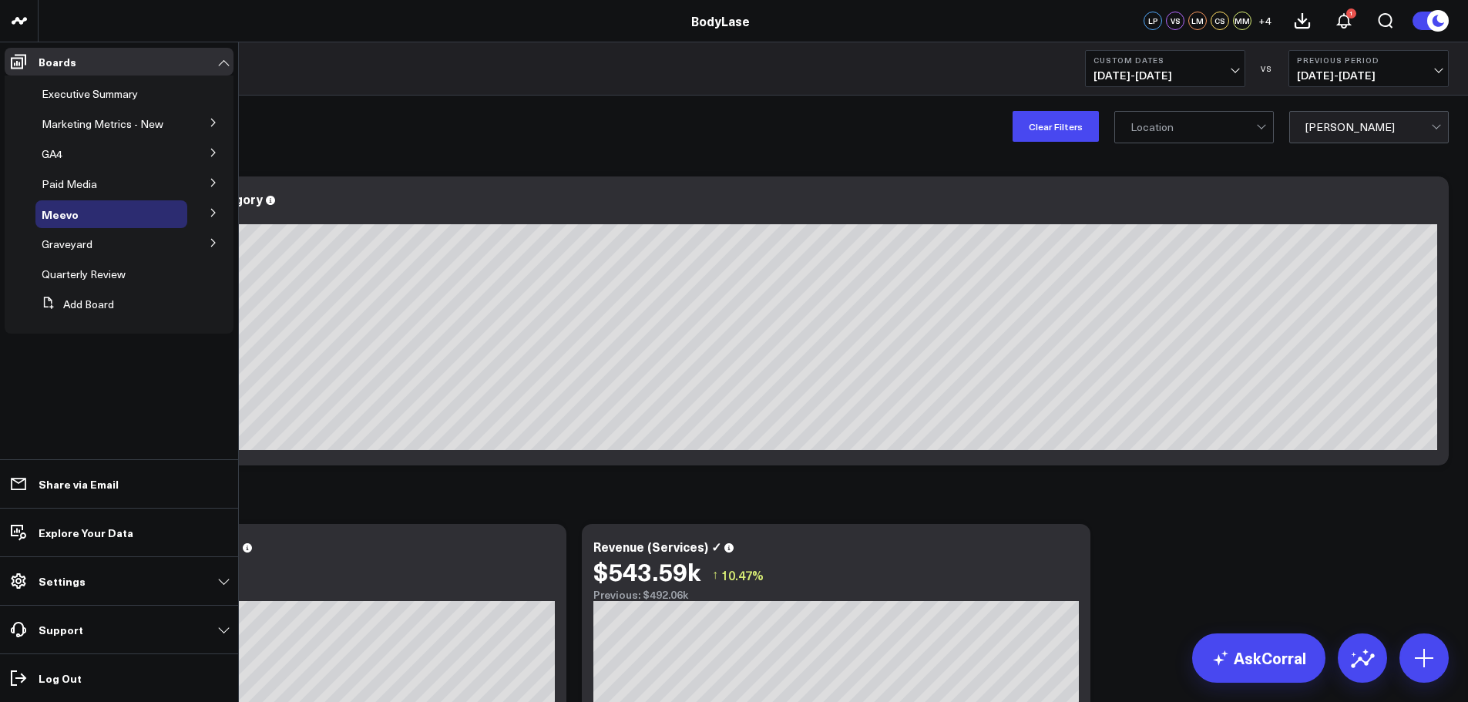
click at [207, 214] on button at bounding box center [213, 211] width 40 height 23
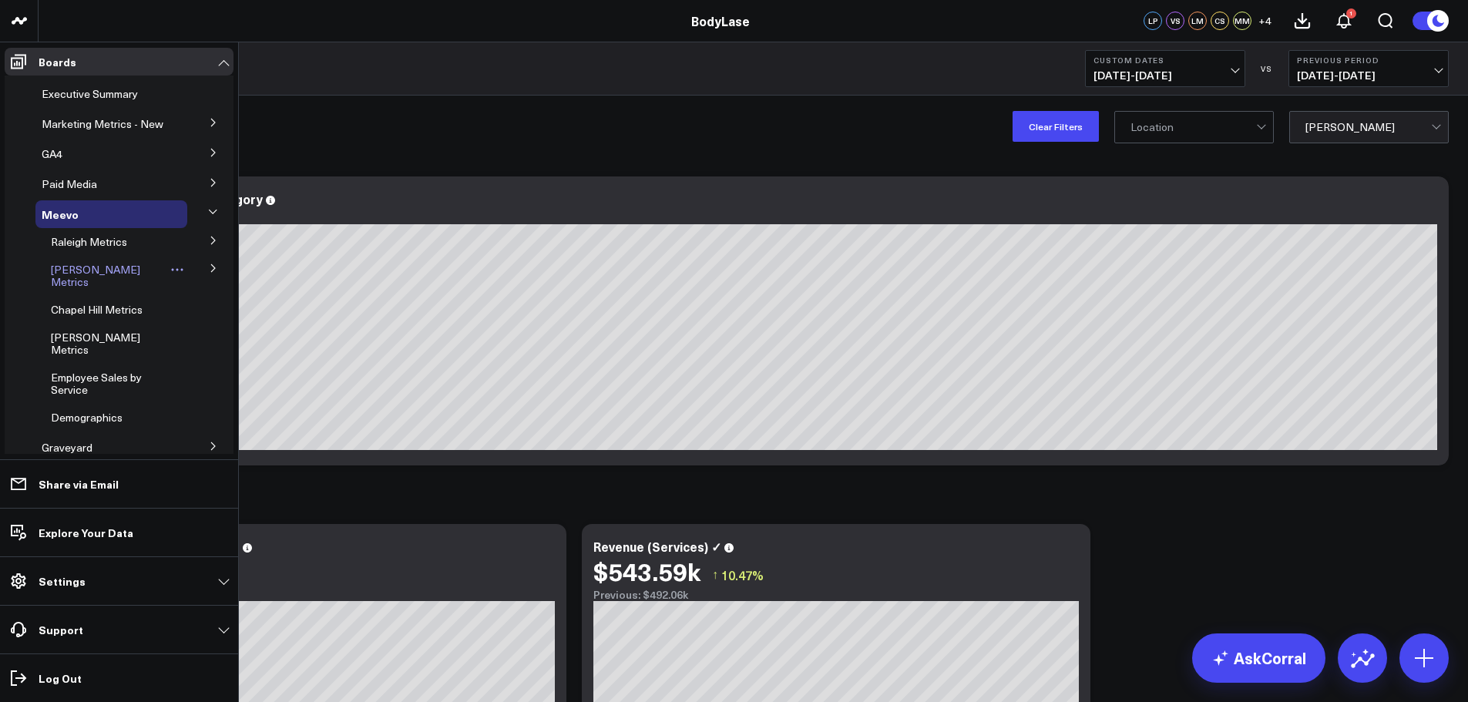
click at [85, 285] on span "[PERSON_NAME] Metrics" at bounding box center [95, 275] width 89 height 27
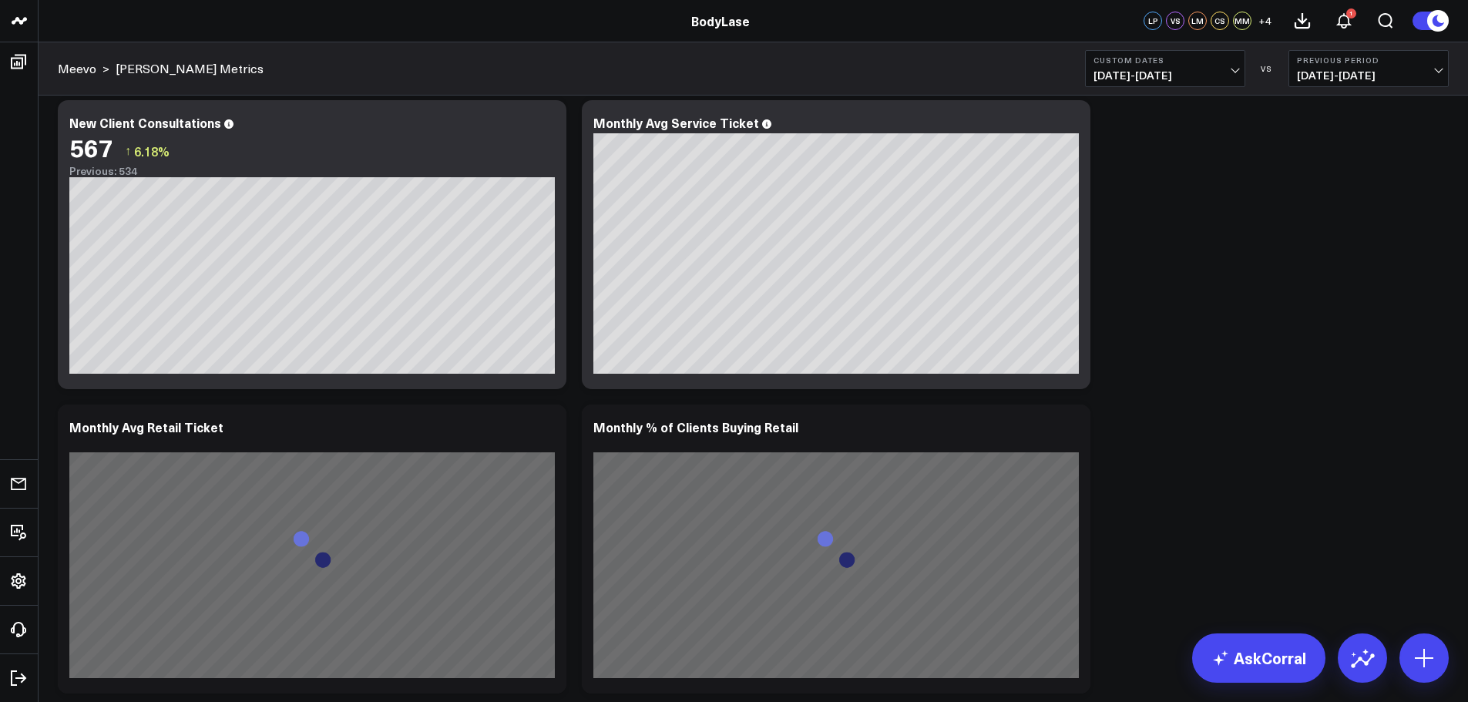
scroll to position [925, 0]
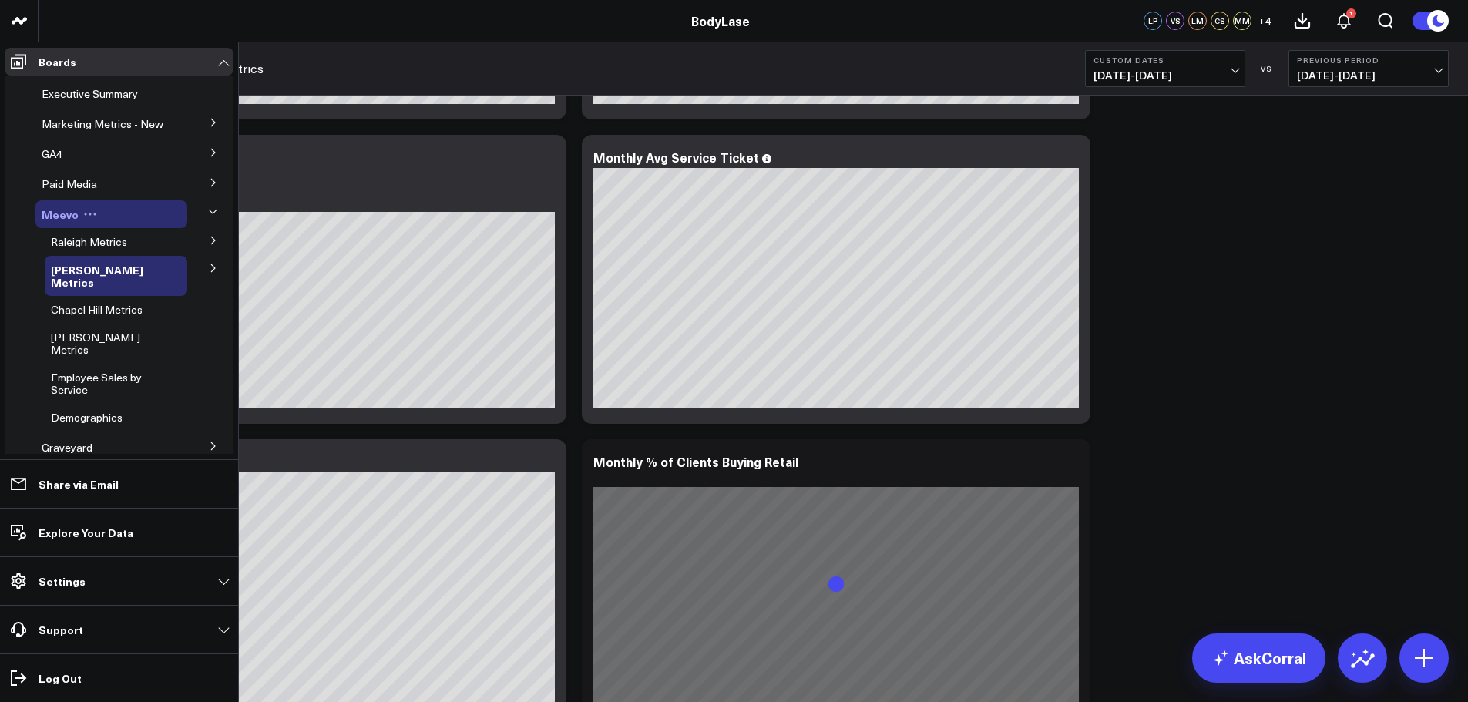
click at [66, 222] on span "Meevo" at bounding box center [60, 214] width 37 height 15
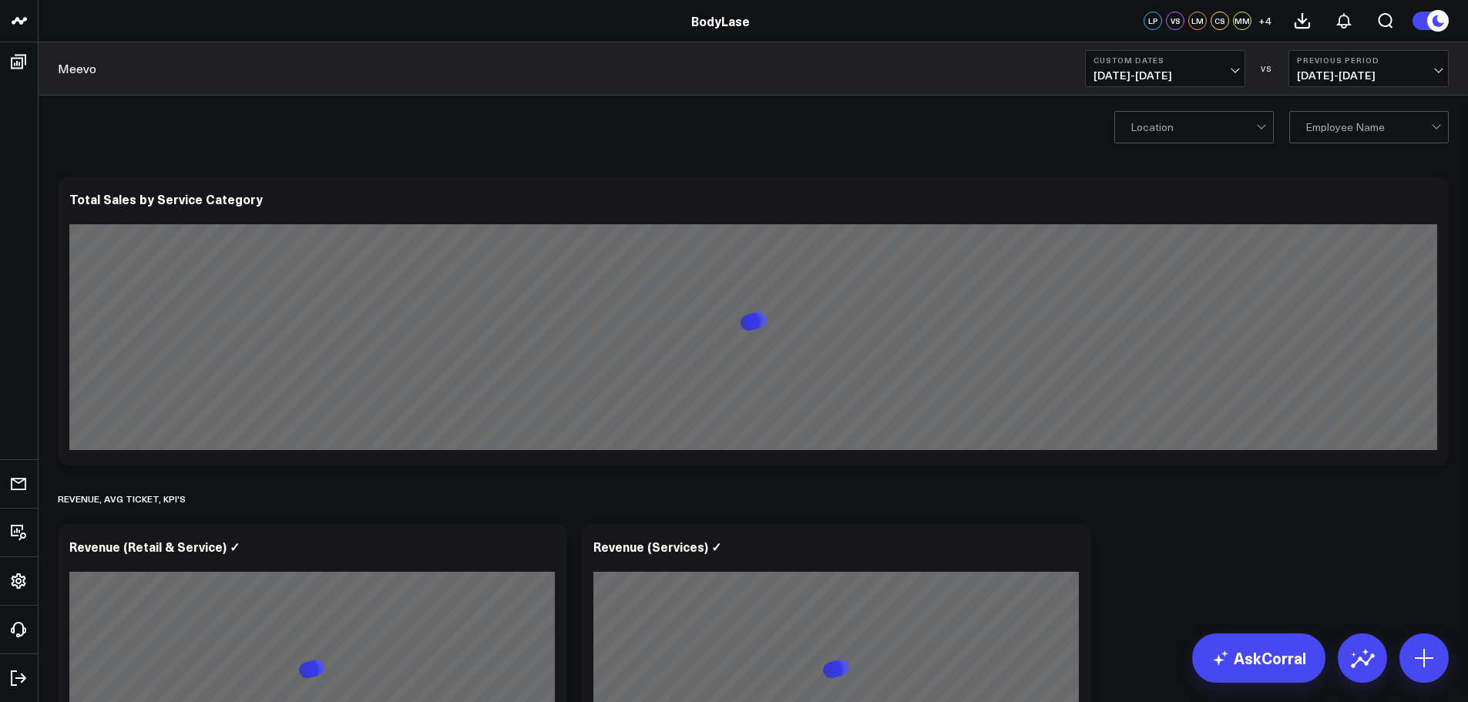
click at [1399, 124] on div at bounding box center [1369, 127] width 126 height 31
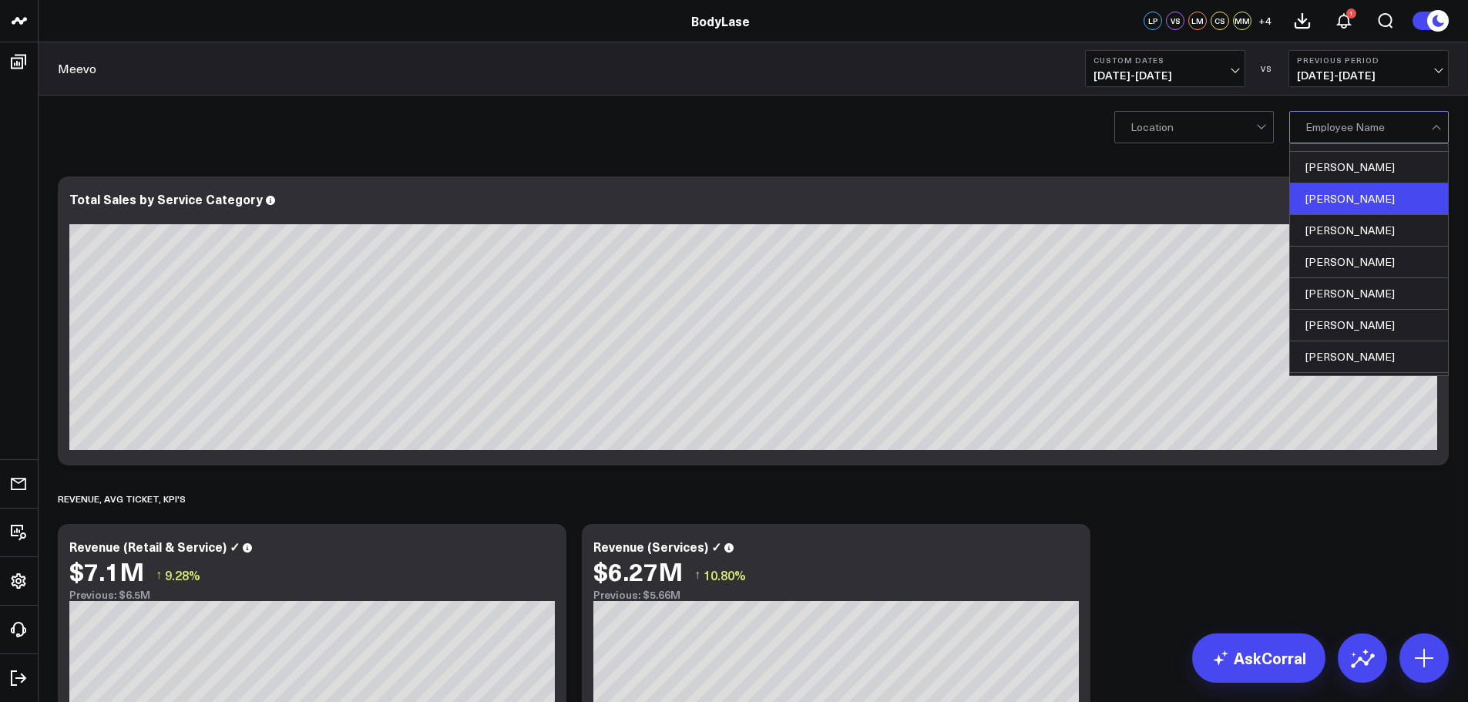
scroll to position [231, 0]
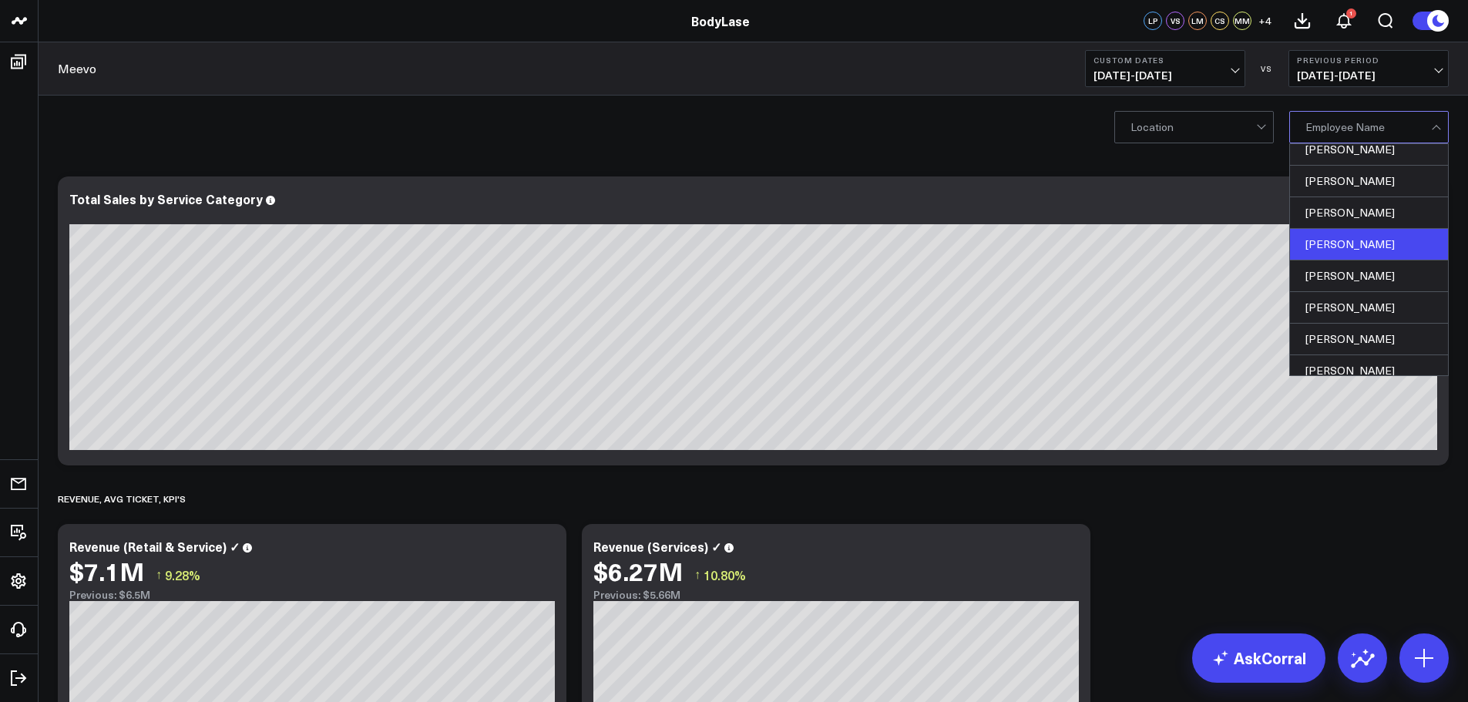
click at [1357, 244] on div "[PERSON_NAME]" at bounding box center [1369, 245] width 158 height 32
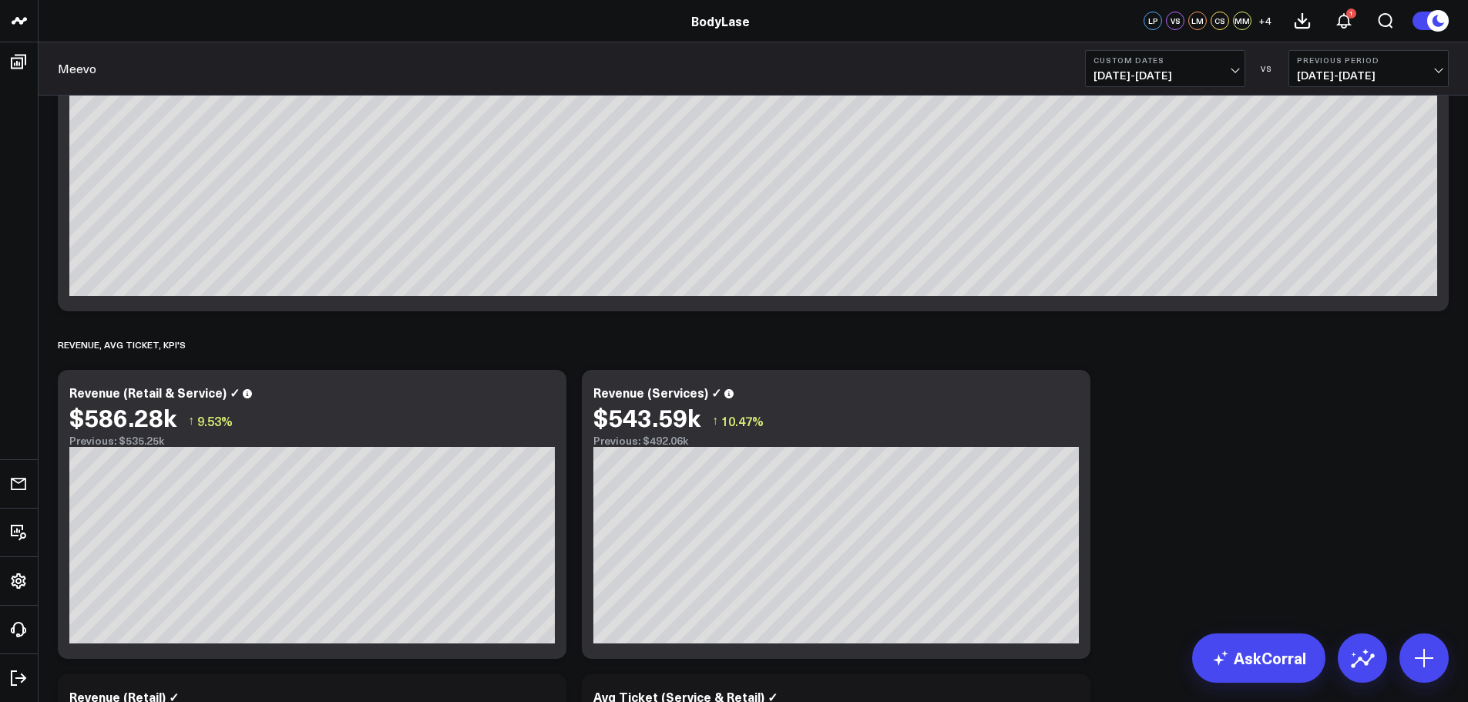
scroll to position [308, 0]
